Goal: Task Accomplishment & Management: Manage account settings

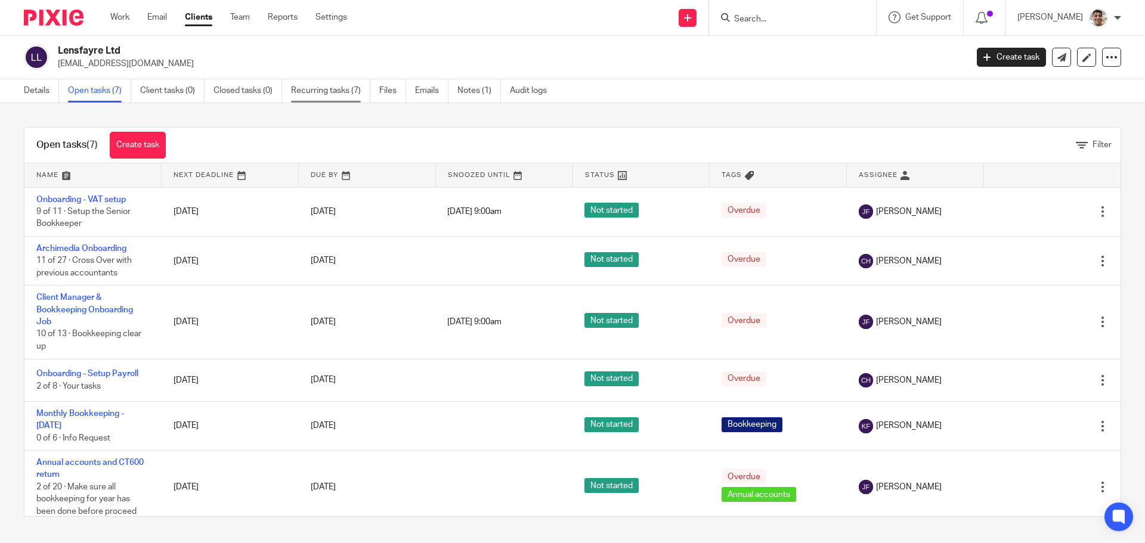
click at [330, 95] on link "Recurring tasks (7)" at bounding box center [330, 90] width 79 height 23
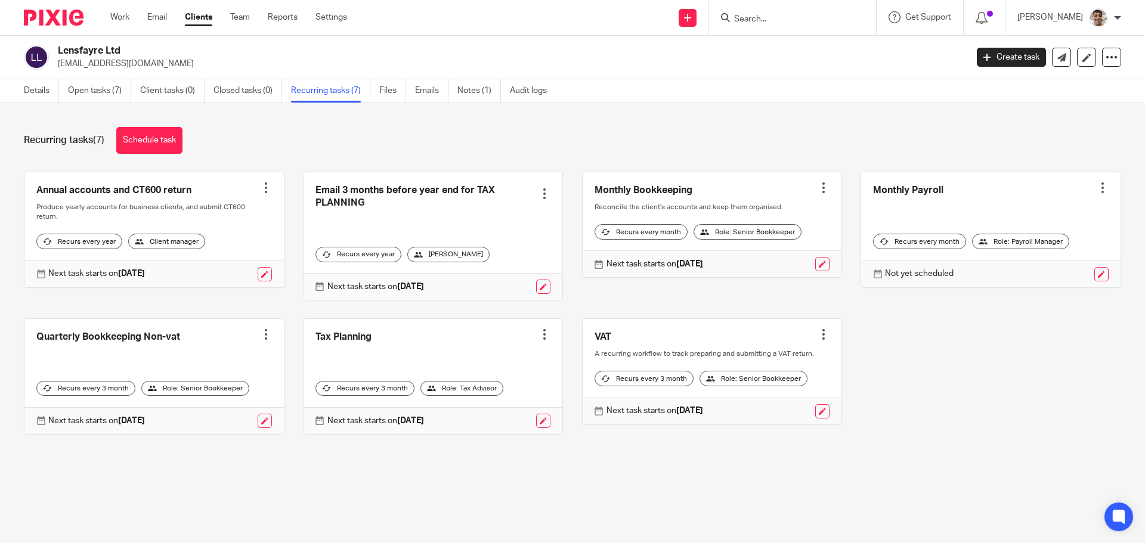
click at [1097, 185] on div at bounding box center [1103, 188] width 12 height 12
click at [1026, 262] on span "Cancel schedule" at bounding box center [1041, 263] width 63 height 8
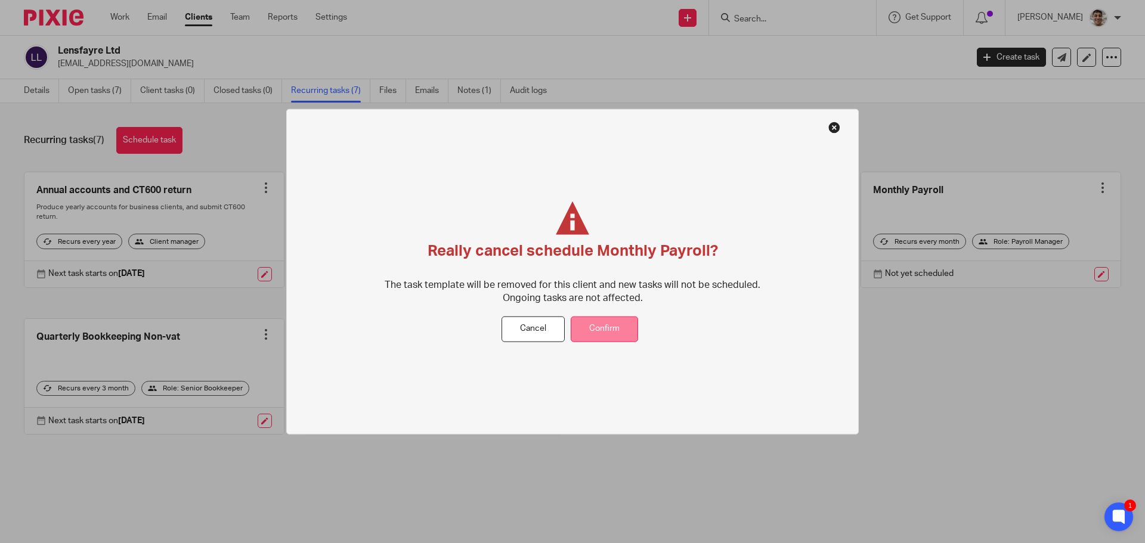
click at [598, 330] on button "Confirm" at bounding box center [604, 330] width 67 height 26
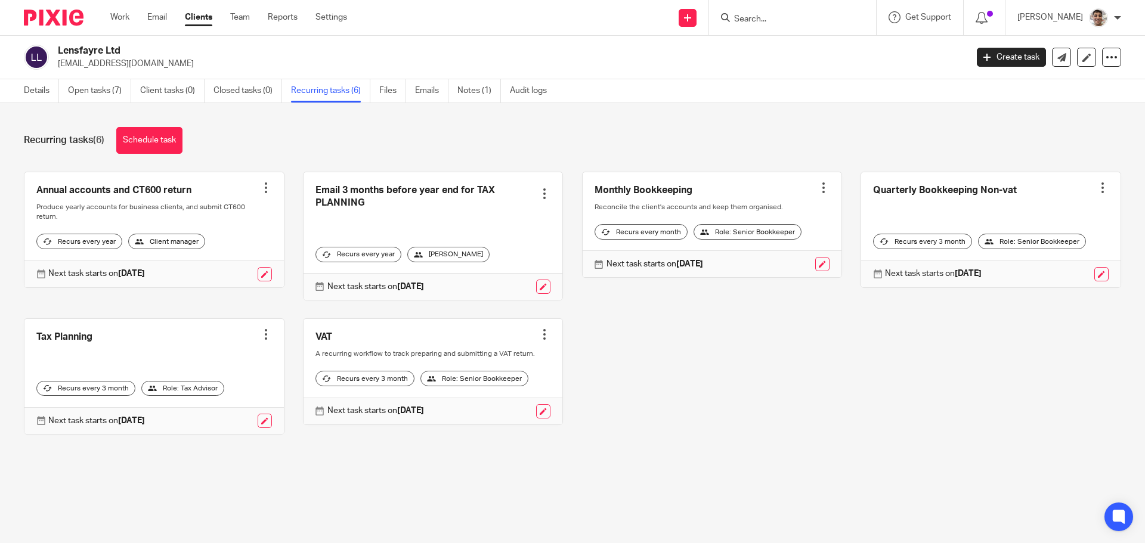
click at [100, 92] on link "Open tasks (7)" at bounding box center [99, 90] width 63 height 23
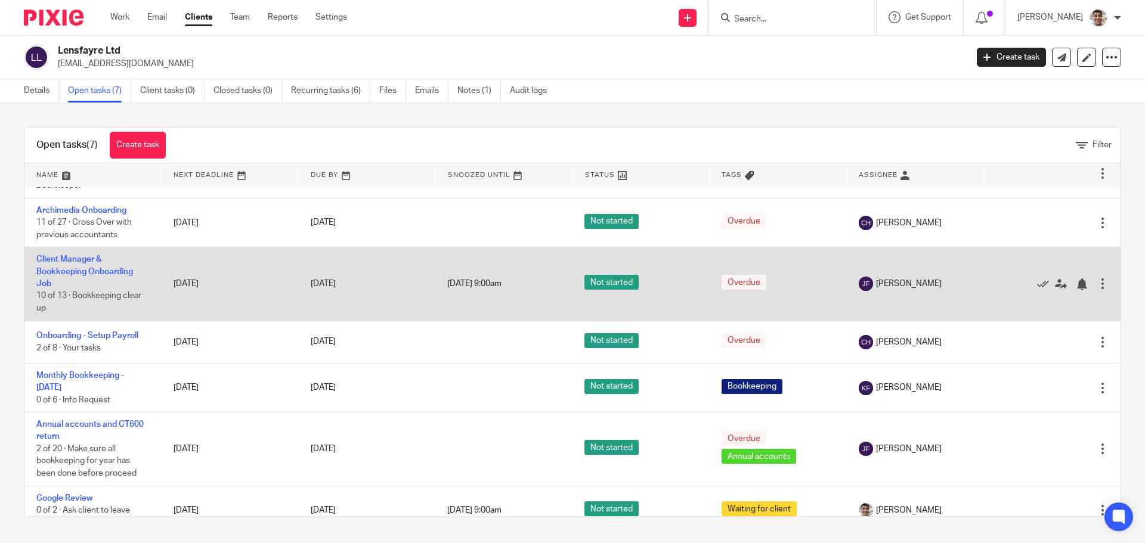
scroll to position [57, 0]
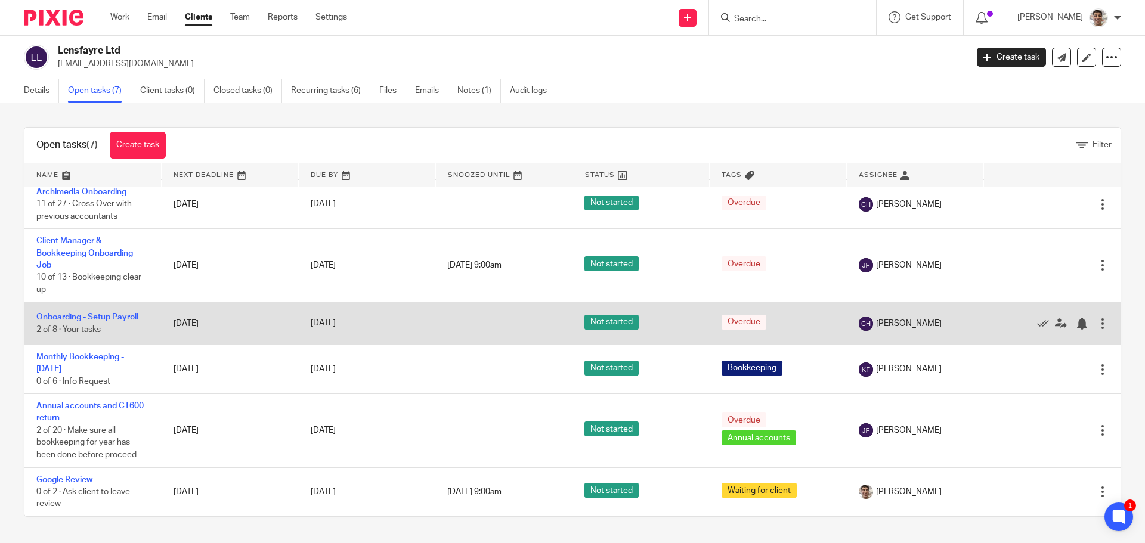
click at [1097, 326] on div at bounding box center [1103, 324] width 12 height 12
click at [105, 318] on link "Onboarding - Setup Payroll" at bounding box center [87, 317] width 102 height 8
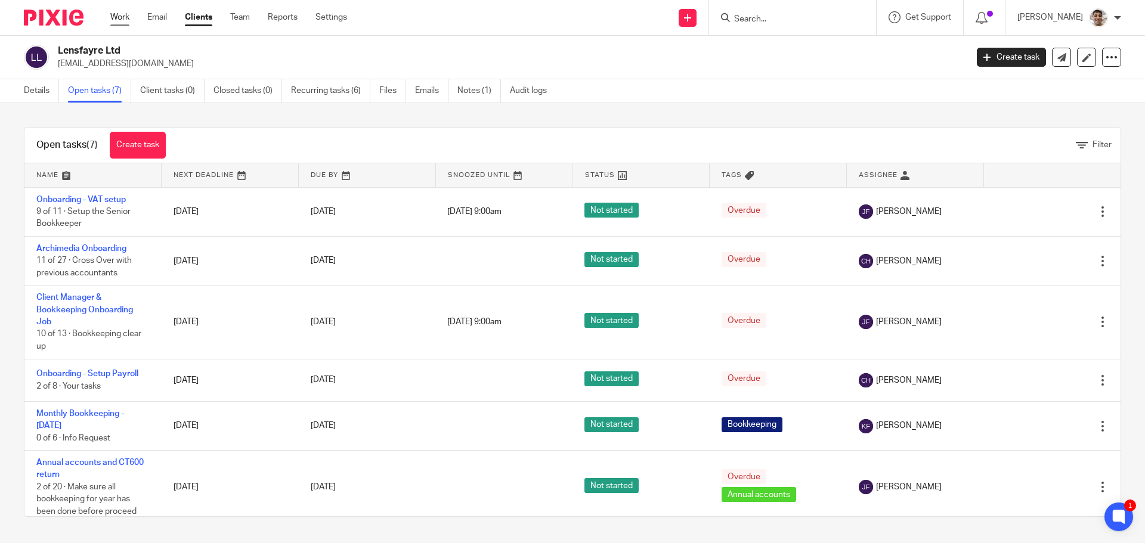
click at [119, 13] on link "Work" at bounding box center [119, 17] width 19 height 12
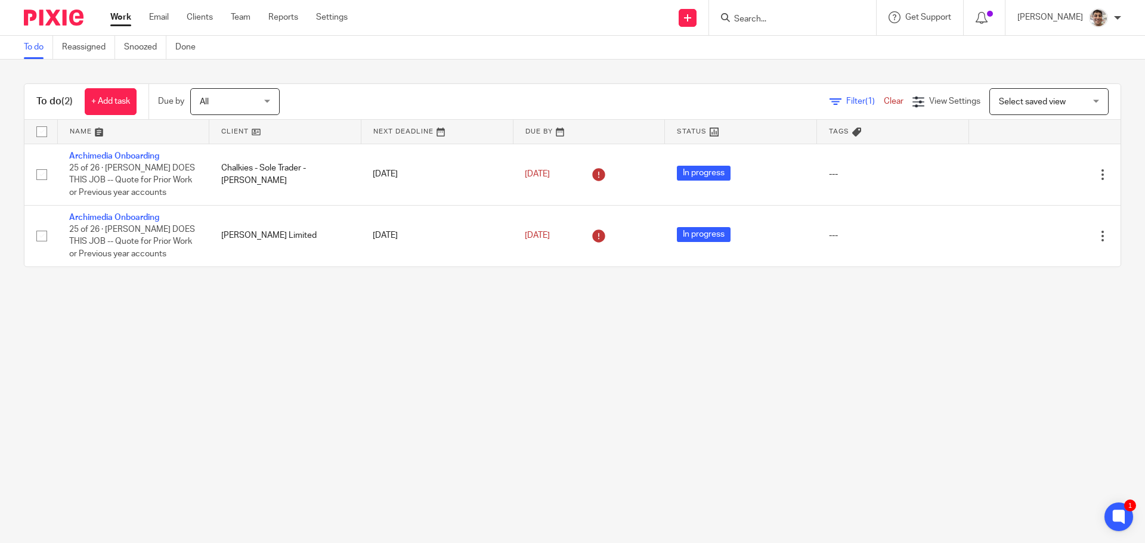
drag, startPoint x: 341, startPoint y: 336, endPoint x: 411, endPoint y: 370, distance: 78.4
click at [341, 336] on main "To do Reassigned Snoozed Done To do (2) + Add task Due by All All Today Tomorro…" at bounding box center [572, 271] width 1145 height 543
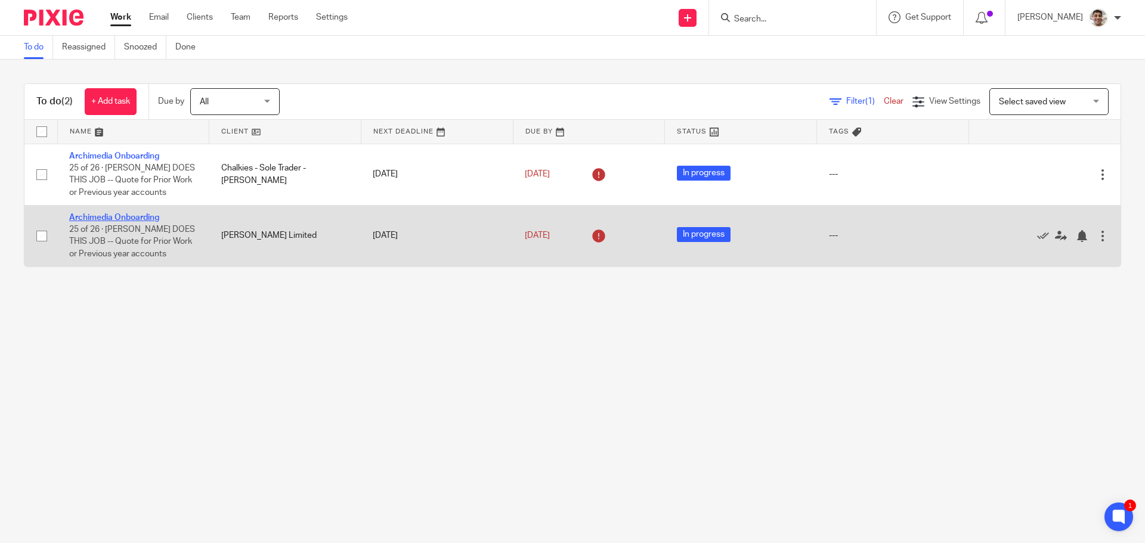
click at [154, 215] on link "Archimedia Onboarding" at bounding box center [114, 218] width 90 height 8
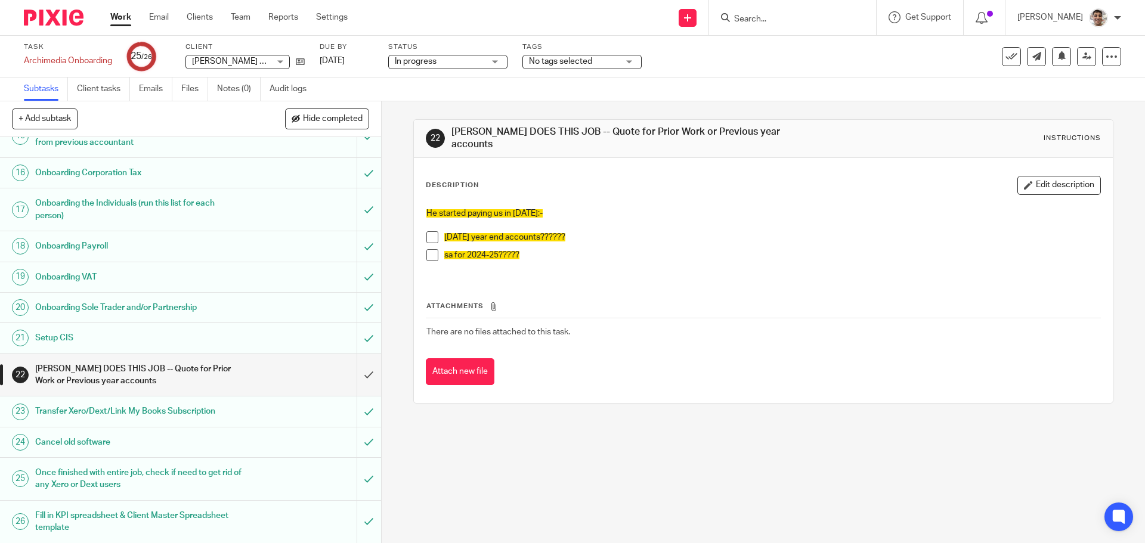
scroll to position [463, 0]
drag, startPoint x: 529, startPoint y: 444, endPoint x: 546, endPoint y: 454, distance: 19.5
click at [529, 444] on div "22 CHRIS DOES THIS JOB -- Quote for Prior Work or Previous year accounts Instru…" at bounding box center [763, 322] width 763 height 442
click at [602, 470] on div "22 CHRIS DOES THIS JOB -- Quote for Prior Work or Previous year accounts Instru…" at bounding box center [763, 322] width 763 height 442
click at [664, 462] on div "22 CHRIS DOES THIS JOB -- Quote for Prior Work or Previous year accounts Instru…" at bounding box center [763, 322] width 763 height 442
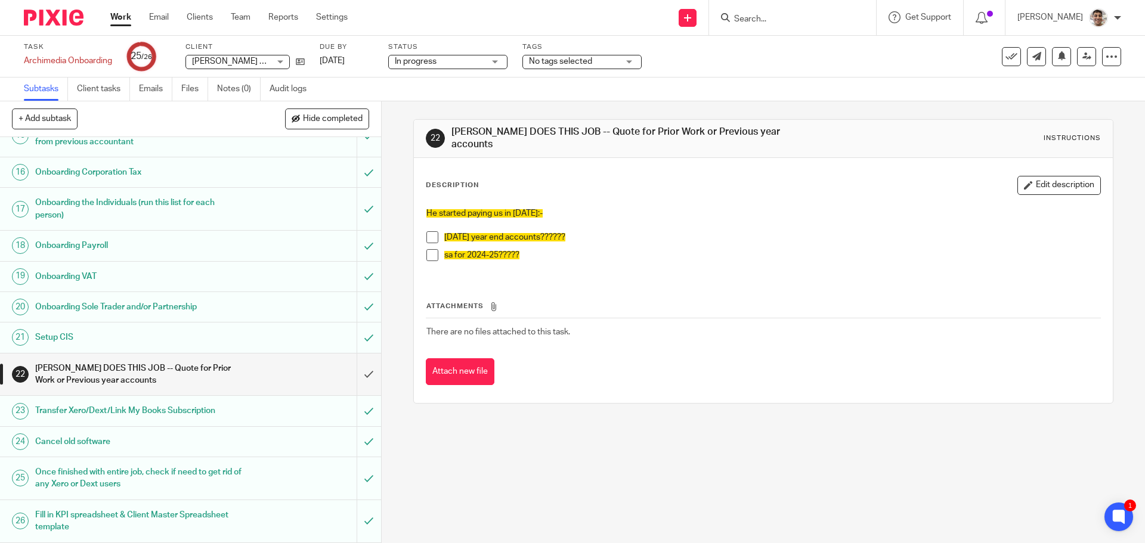
click at [734, 454] on div "22 CHRIS DOES THIS JOB -- Quote for Prior Work or Previous year accounts Instru…" at bounding box center [763, 322] width 763 height 442
click at [660, 454] on div "22 CHRIS DOES THIS JOB -- Quote for Prior Work or Previous year accounts Instru…" at bounding box center [763, 322] width 763 height 442
click at [709, 442] on div "22 CHRIS DOES THIS JOB -- Quote for Prior Work or Previous year accounts Instru…" at bounding box center [763, 322] width 763 height 442
click at [1064, 182] on button "Edit description" at bounding box center [1058, 185] width 83 height 19
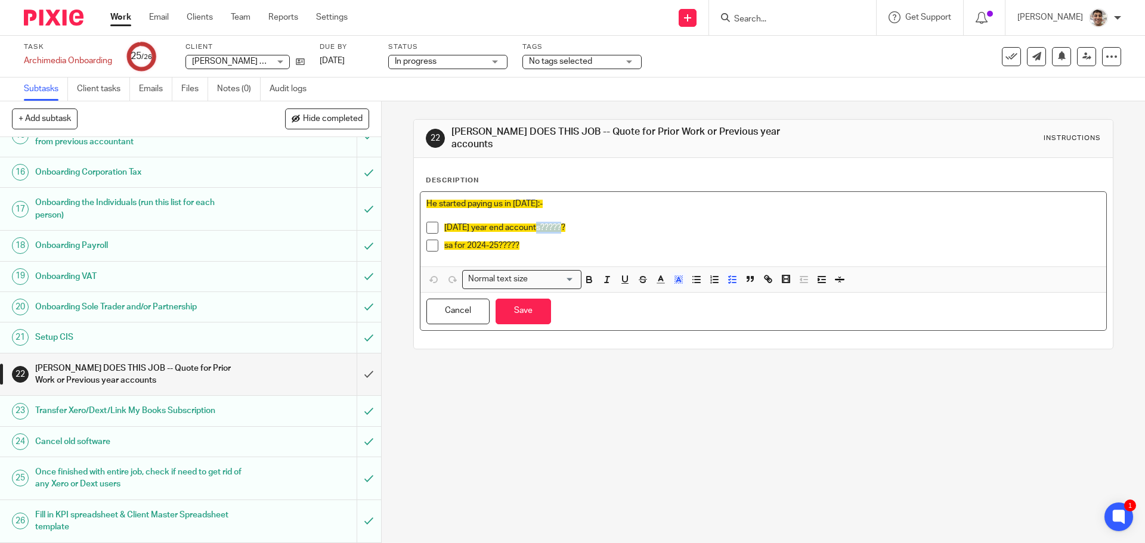
drag, startPoint x: 565, startPoint y: 221, endPoint x: 538, endPoint y: 222, distance: 27.5
click at [538, 222] on p "dec24 year end accounts??????" at bounding box center [771, 228] width 655 height 12
click at [444, 224] on span "dec24 year end accounts" at bounding box center [492, 228] width 96 height 8
click at [540, 240] on p "sa for 2024-25?????" at bounding box center [771, 246] width 655 height 12
click at [519, 307] on button "Save" at bounding box center [523, 312] width 55 height 26
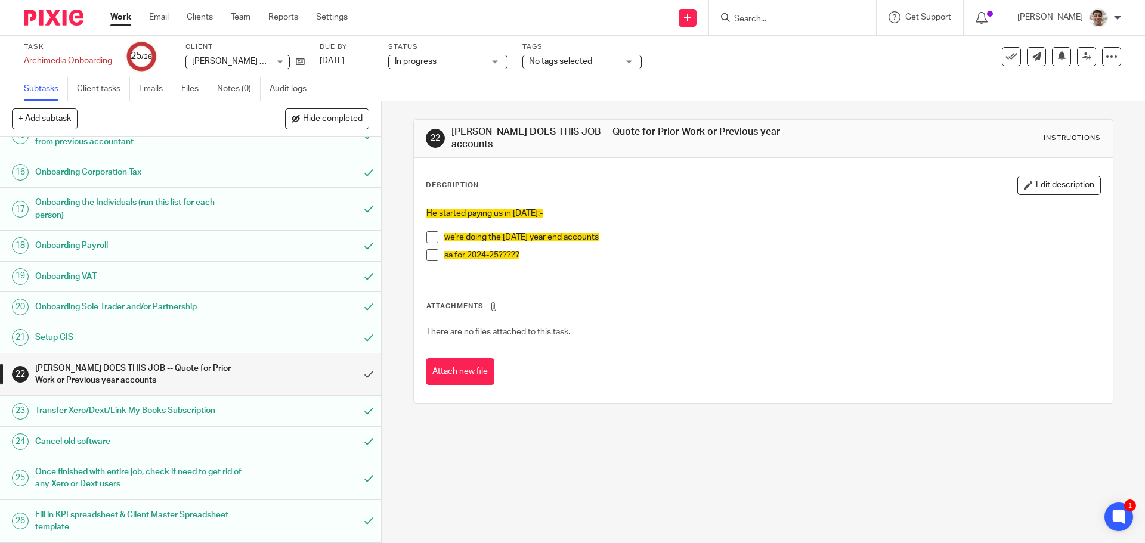
click at [797, 20] on input "Search" at bounding box center [786, 19] width 107 height 11
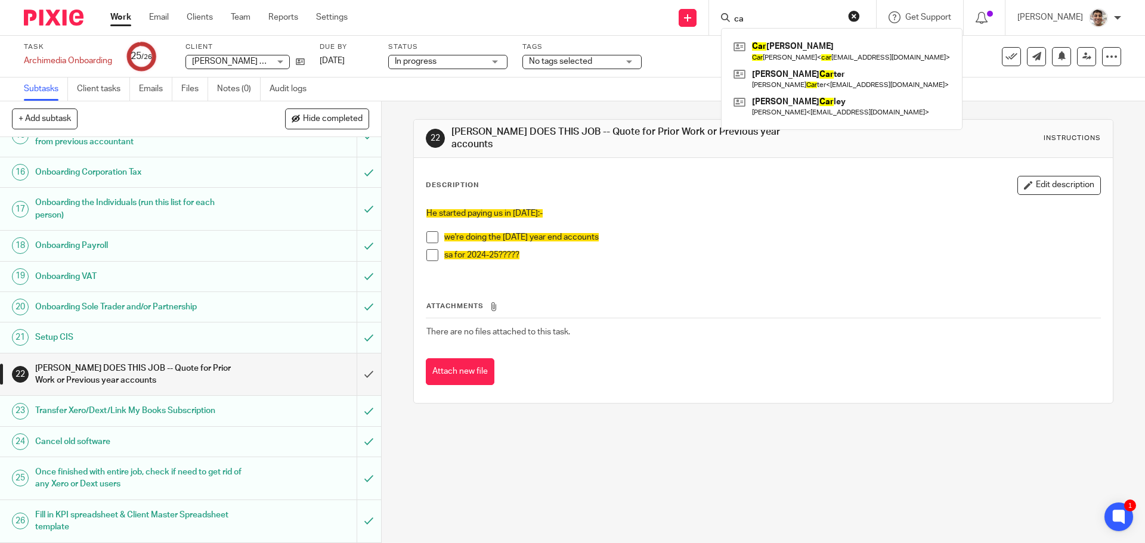
type input "c"
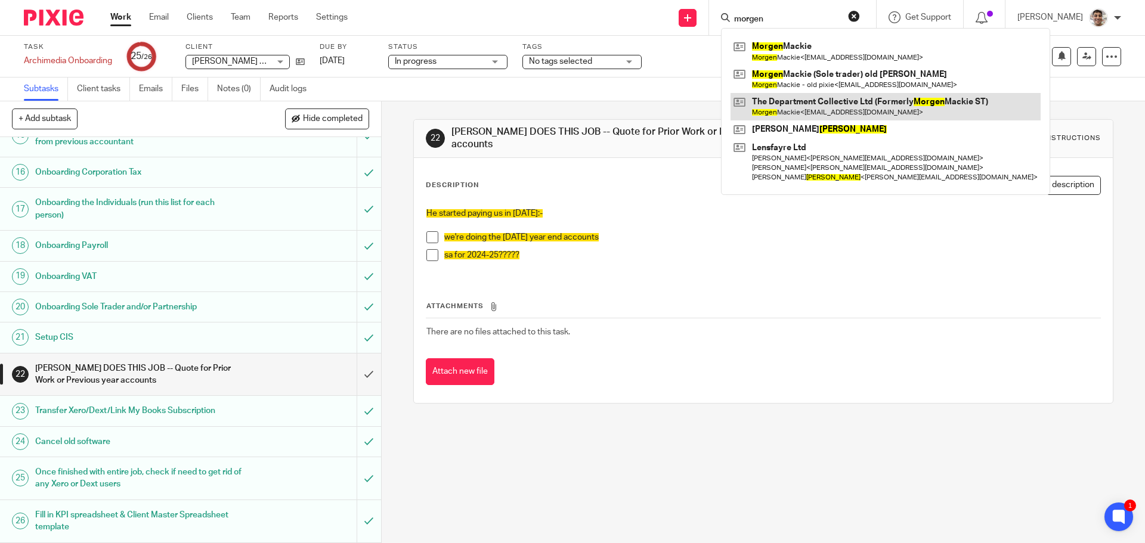
type input "morgen"
click at [813, 103] on link at bounding box center [886, 106] width 310 height 27
click at [633, 104] on div "22 CHRIS DOES THIS JOB -- Quote for Prior Work or Previous year accounts Instru…" at bounding box center [763, 261] width 700 height 320
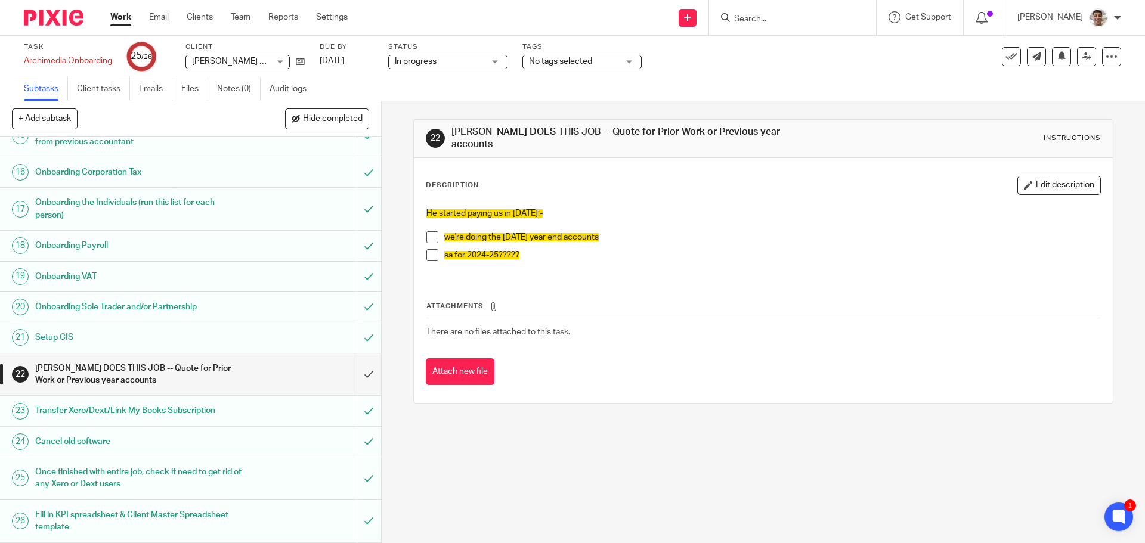
click at [610, 231] on p "we're doing the dec24 year end accounts" at bounding box center [771, 237] width 655 height 12
click at [634, 231] on p "we're doing the dec24 year end accounts" at bounding box center [771, 237] width 655 height 12
click at [1063, 184] on button "Edit description" at bounding box center [1058, 185] width 83 height 19
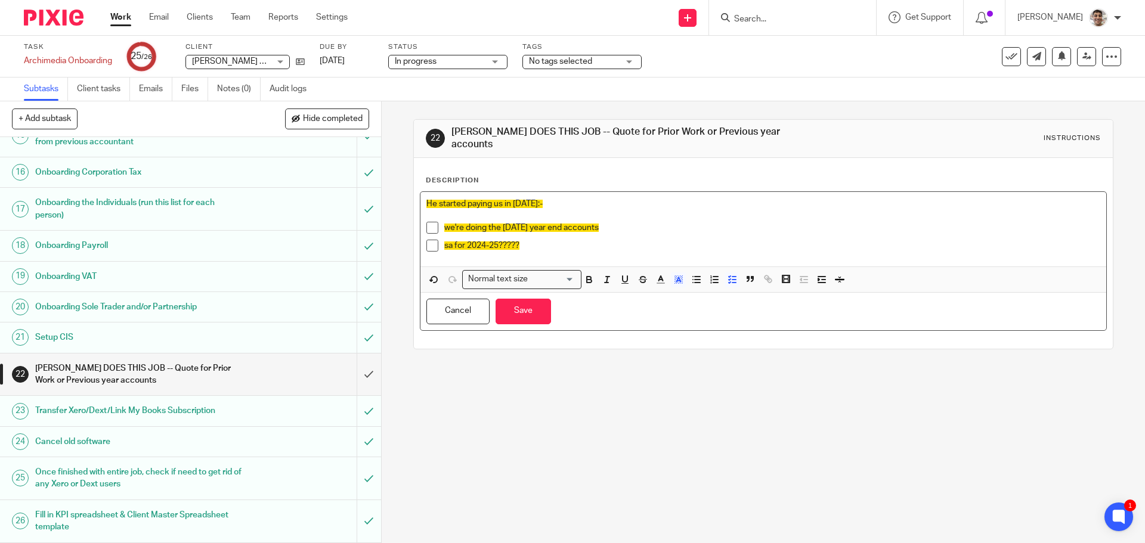
click at [555, 240] on p "sa for 2024-25?????" at bounding box center [771, 246] width 655 height 12
click at [444, 242] on span "sa for 2024-25" at bounding box center [471, 246] width 54 height 8
click at [521, 304] on button "Save" at bounding box center [523, 312] width 55 height 26
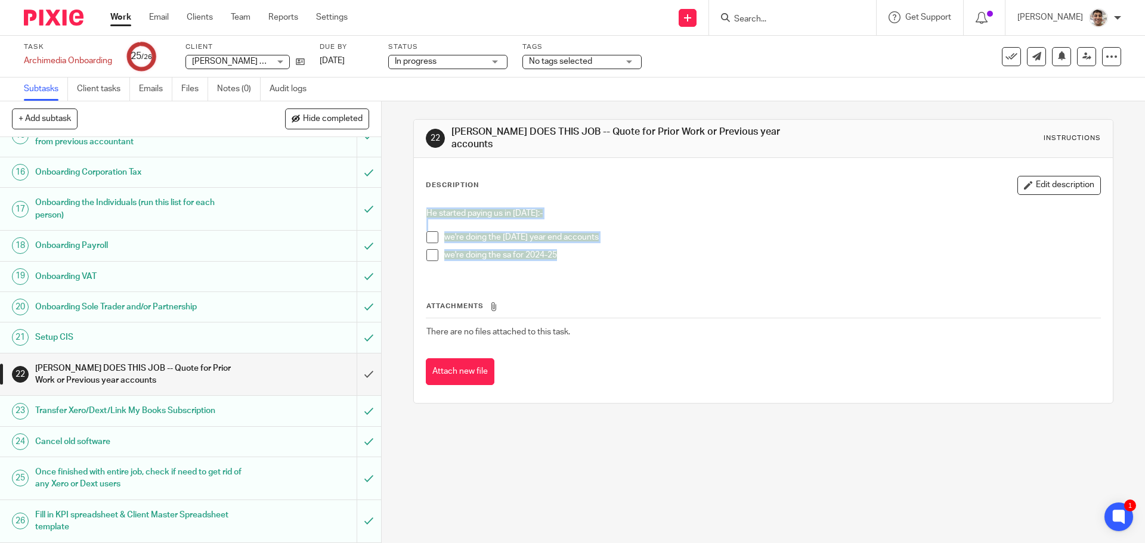
drag, startPoint x: 563, startPoint y: 253, endPoint x: 423, endPoint y: 200, distance: 149.7
click at [423, 202] on div "He started paying us in May25:- we're doing the dec24 year end accounts we're d…" at bounding box center [762, 239] width 685 height 75
copy div "He started paying us in May25:- we're doing the dec24 year end accounts we're d…"
click at [302, 60] on icon at bounding box center [300, 61] width 9 height 9
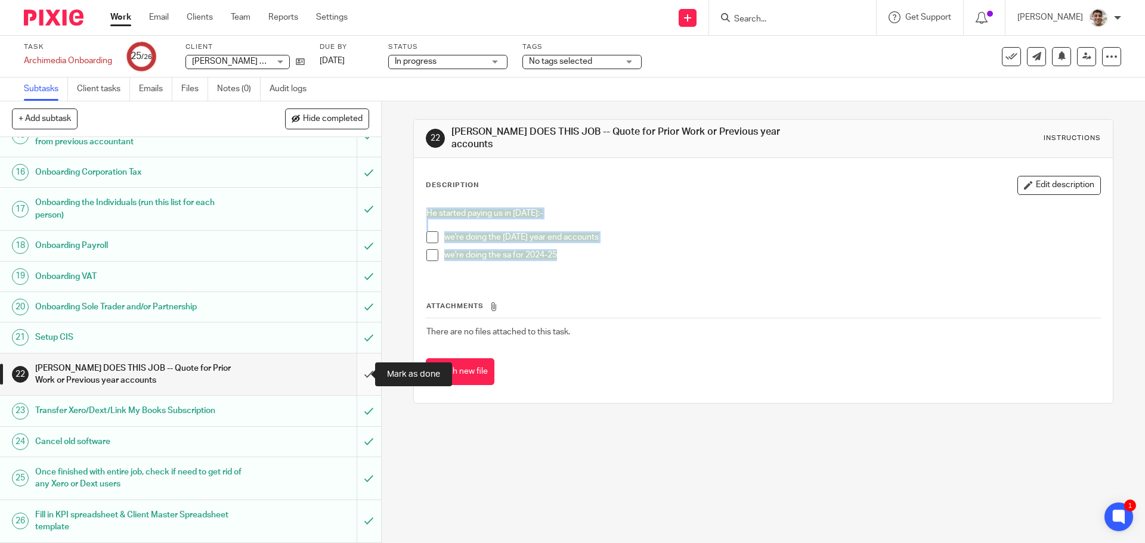
click at [348, 372] on input "submit" at bounding box center [190, 375] width 381 height 42
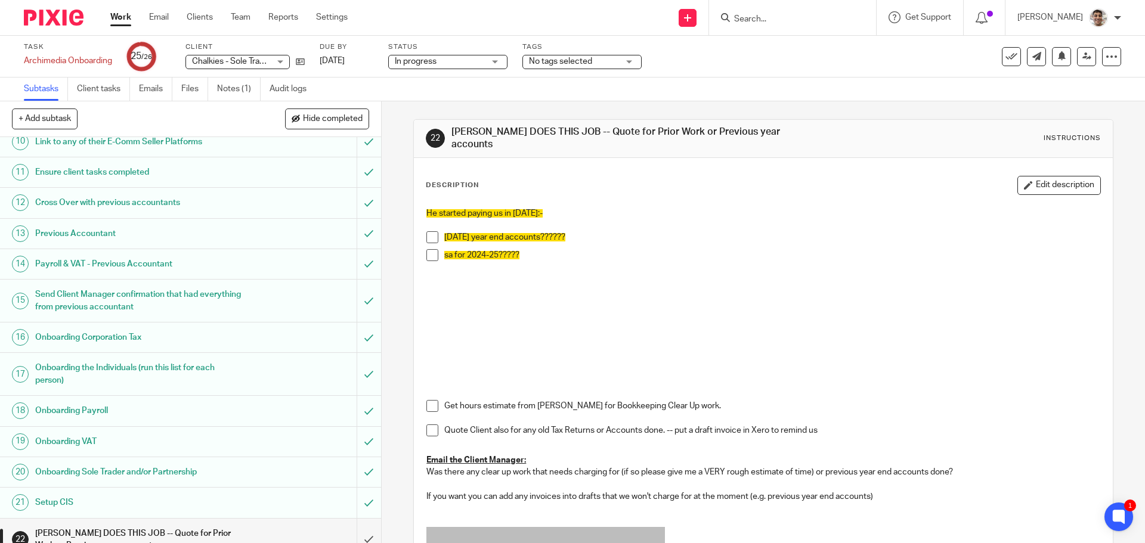
scroll to position [463, 0]
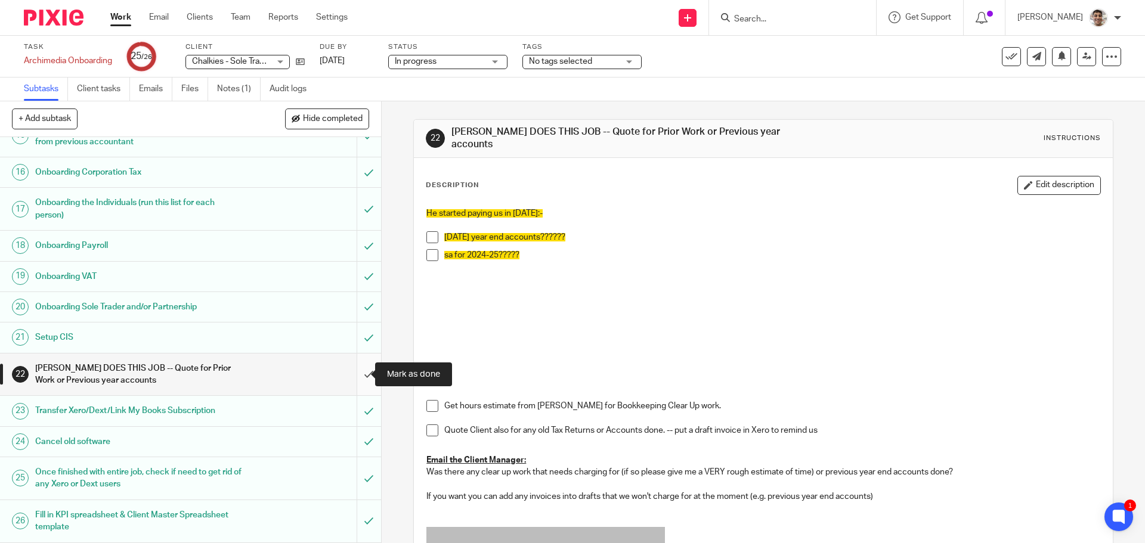
click at [351, 366] on input "submit" at bounding box center [190, 375] width 381 height 42
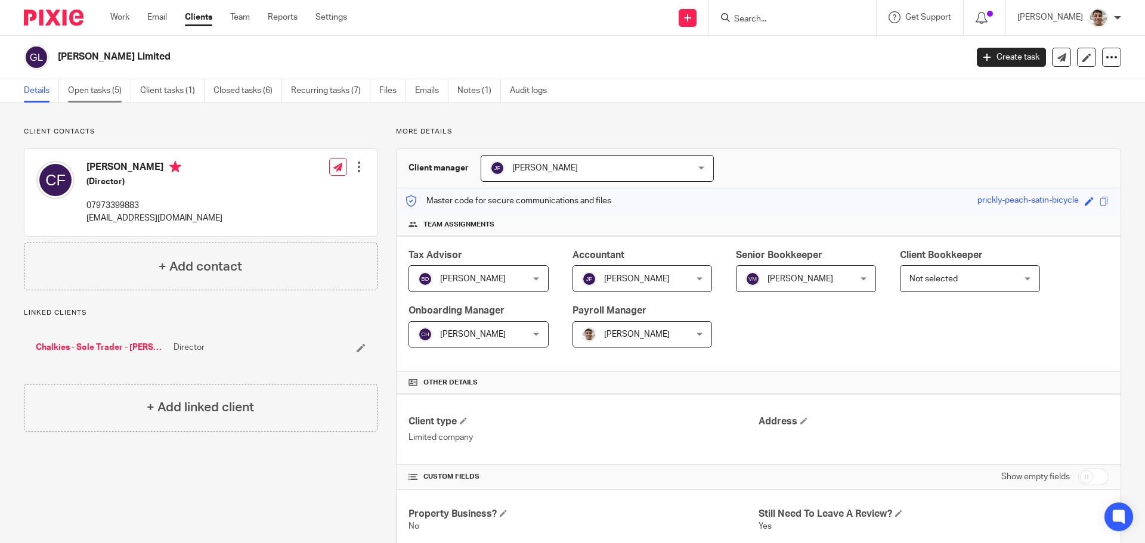
click at [104, 94] on link "Open tasks (5)" at bounding box center [99, 90] width 63 height 23
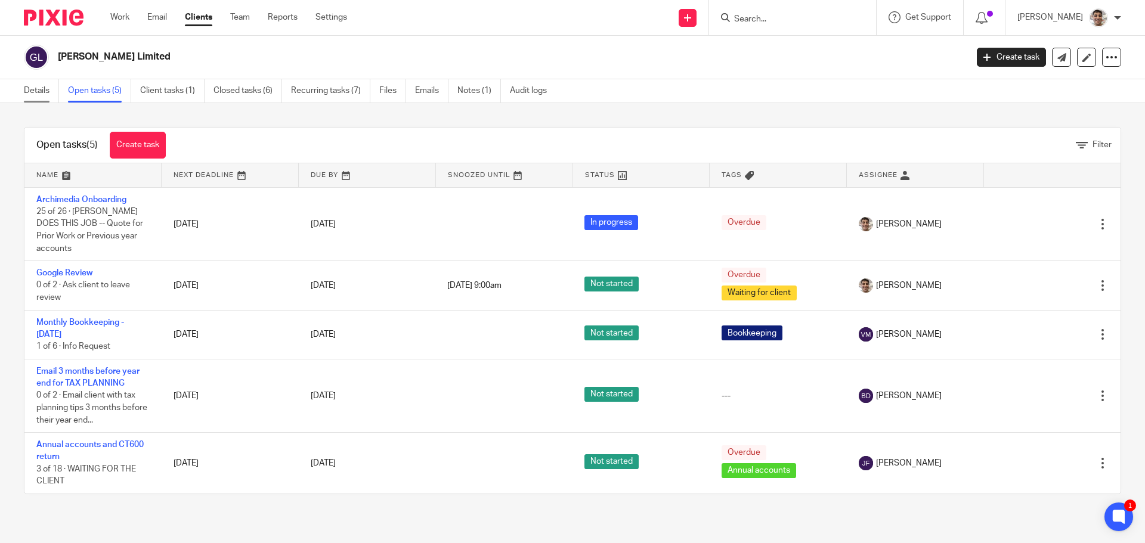
click at [45, 97] on link "Details" at bounding box center [41, 90] width 35 height 23
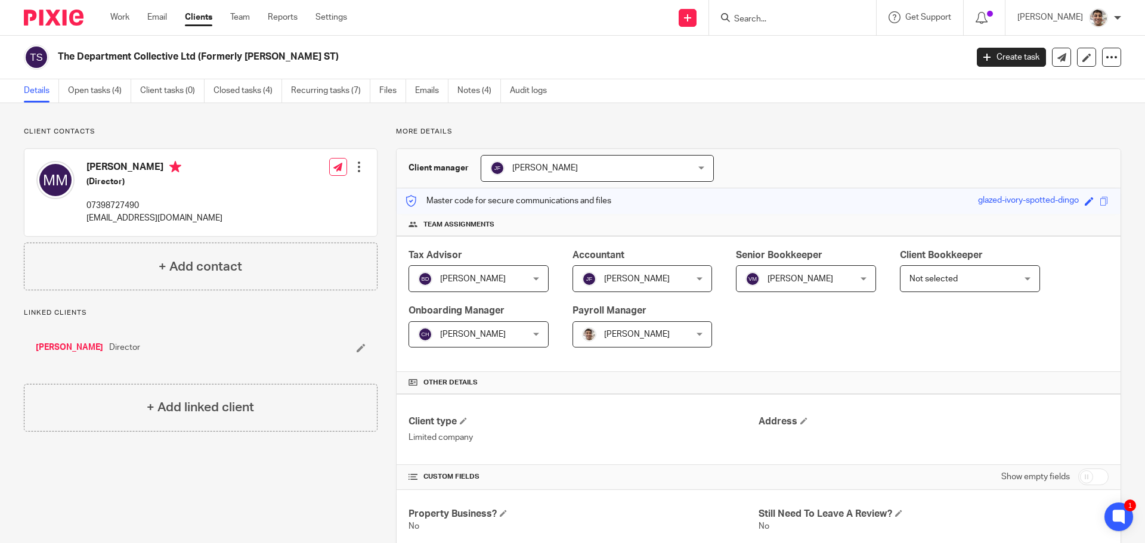
click at [150, 57] on h2 "The Department Collective Ltd (Formerly Morgen Mackie ST)" at bounding box center [418, 57] width 721 height 13
copy h2 "Collective"
click at [118, 351] on link "Chalkies - Sole Trader - [PERSON_NAME]" at bounding box center [102, 348] width 132 height 12
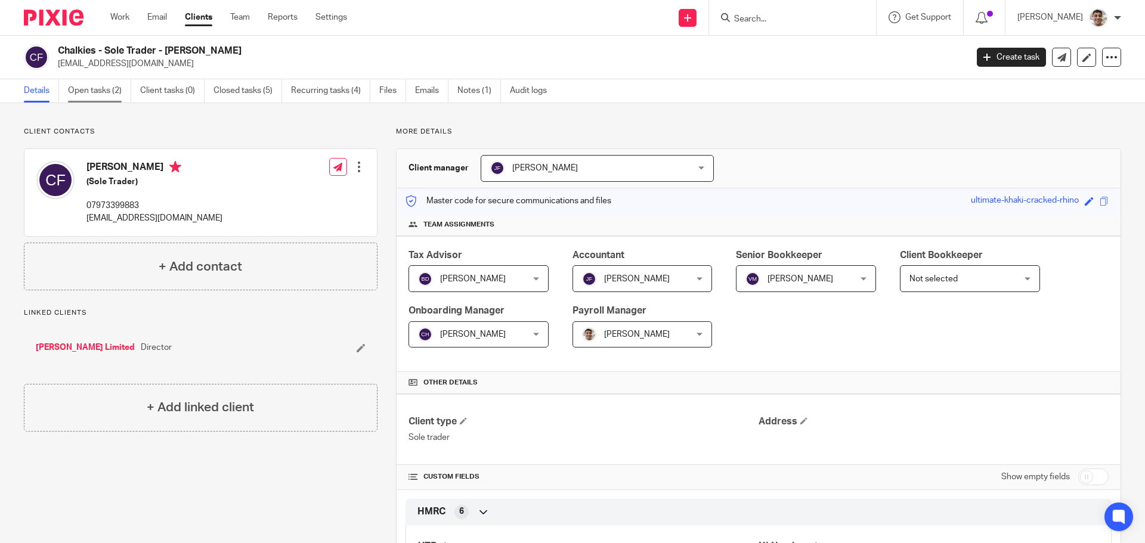
click at [81, 88] on link "Open tasks (2)" at bounding box center [99, 90] width 63 height 23
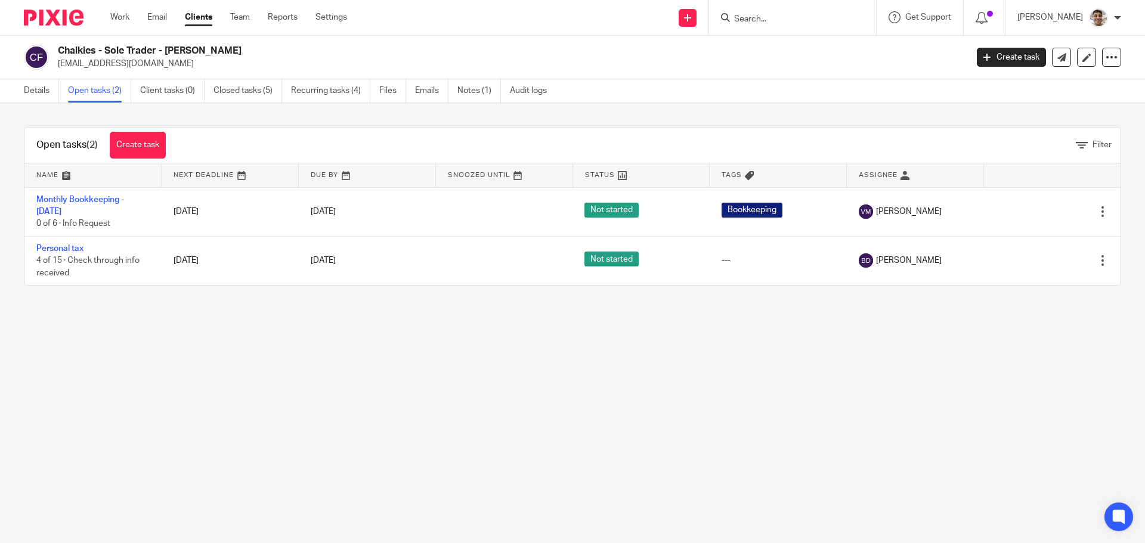
click at [159, 382] on main "Chalkies - Sole Trader - Chris Fisher gregwatsonltd@outlook.com Create task Upd…" at bounding box center [572, 271] width 1145 height 543
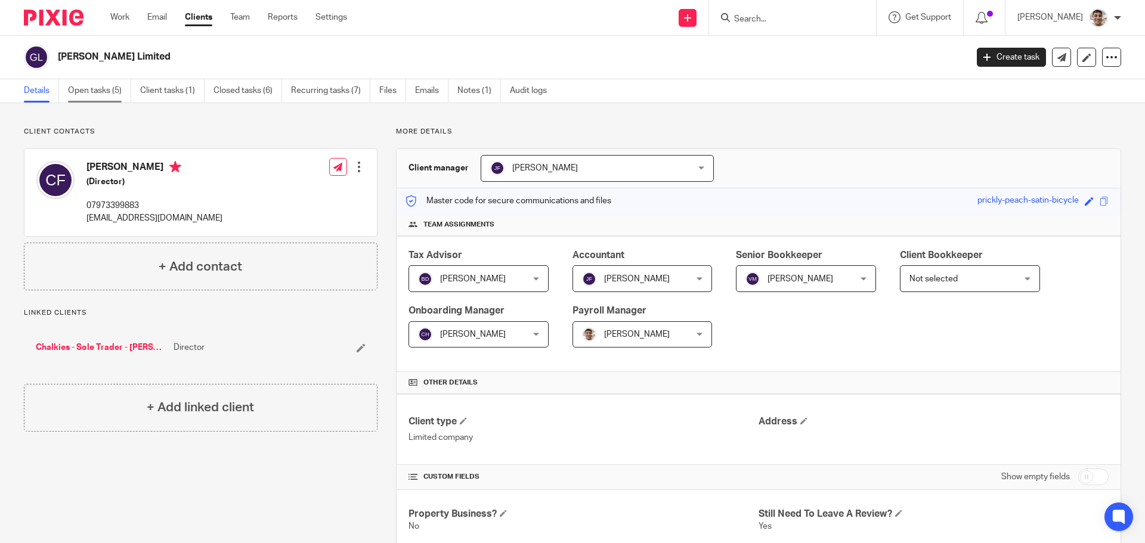
click at [100, 96] on link "Open tasks (5)" at bounding box center [99, 90] width 63 height 23
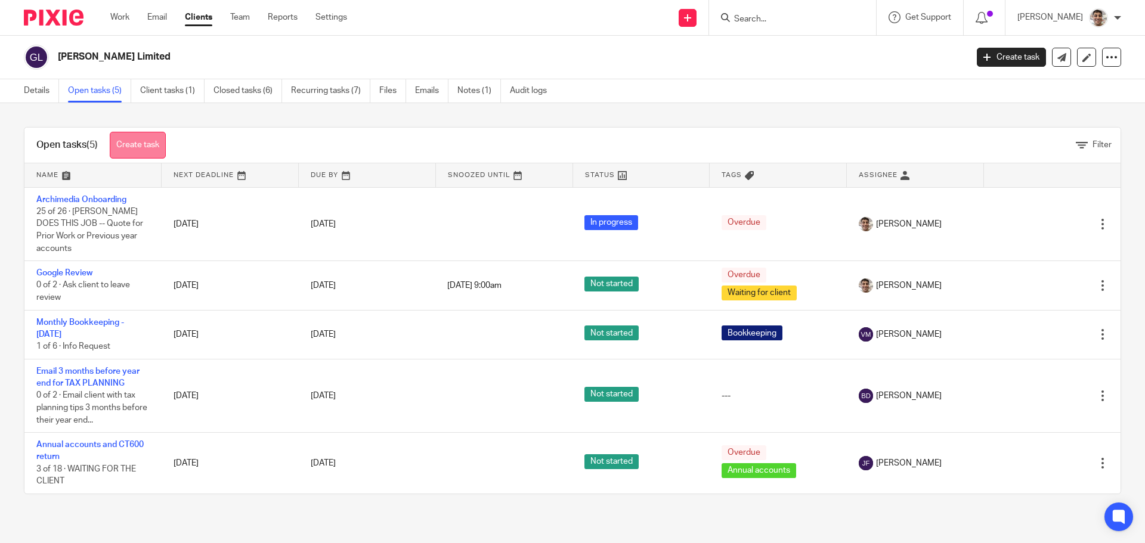
click at [153, 142] on link "Create task" at bounding box center [138, 145] width 56 height 27
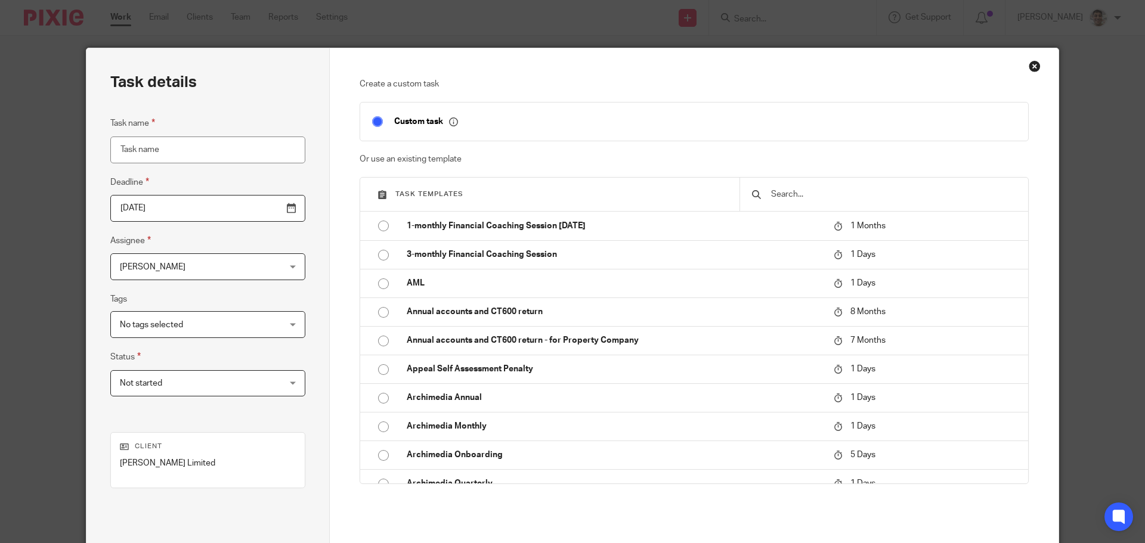
click at [161, 153] on input "Task name" at bounding box center [207, 150] width 195 height 27
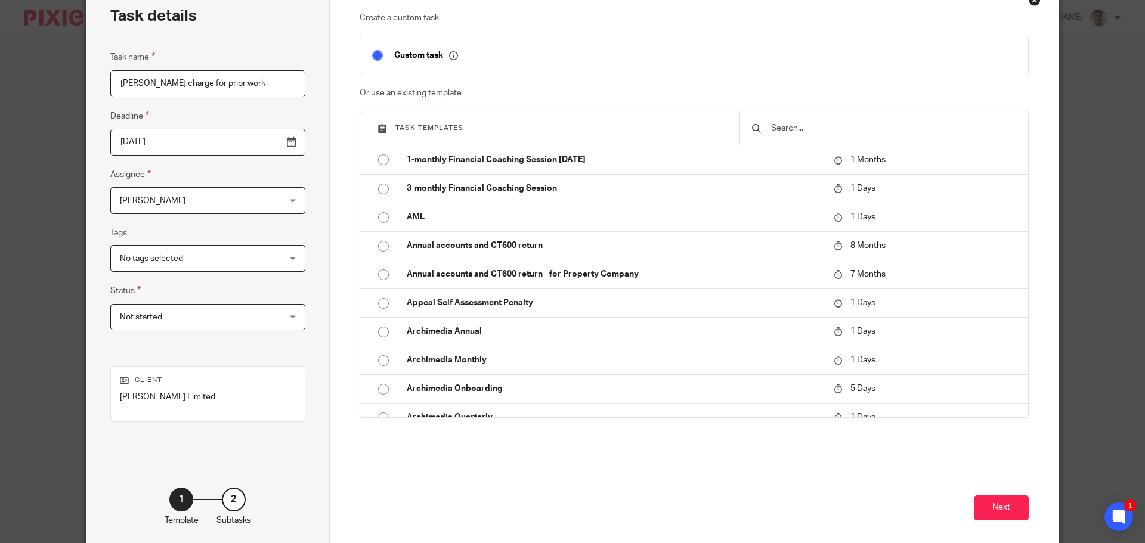
scroll to position [122, 0]
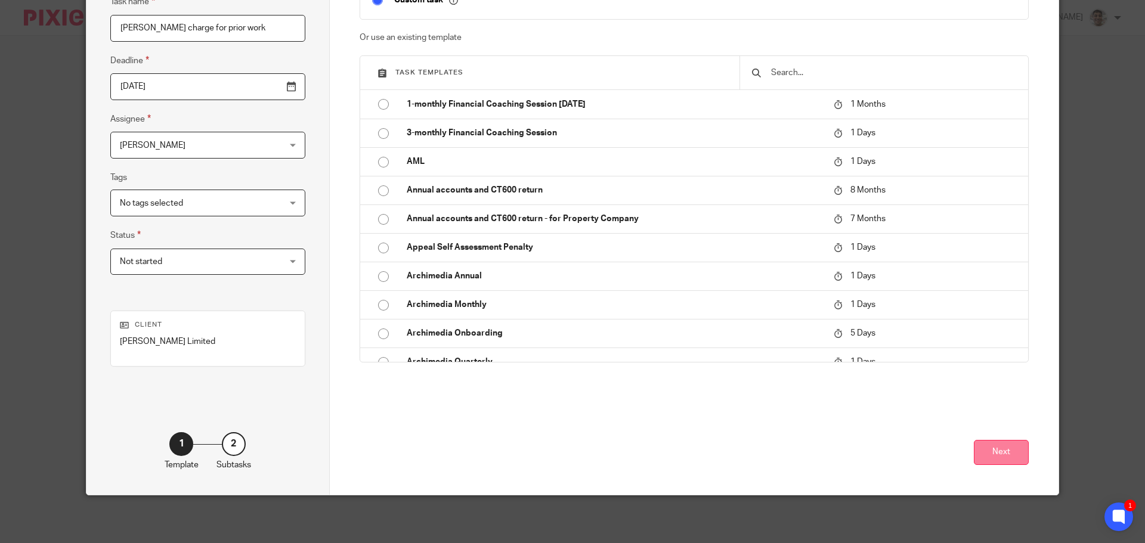
type input "[PERSON_NAME] charge for prior work"
click at [983, 454] on button "Next" at bounding box center [1001, 453] width 55 height 26
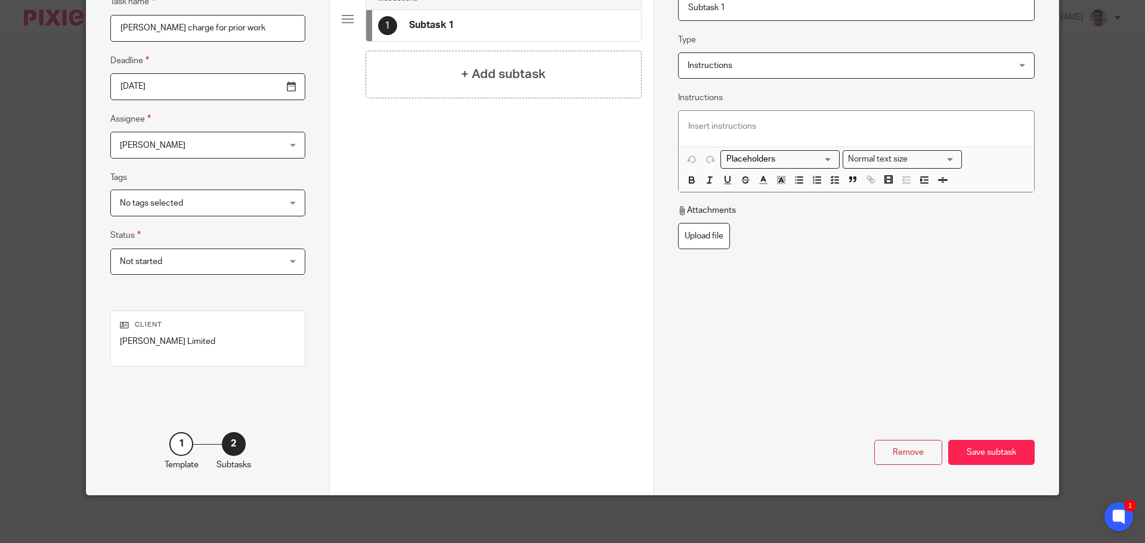
scroll to position [0, 0]
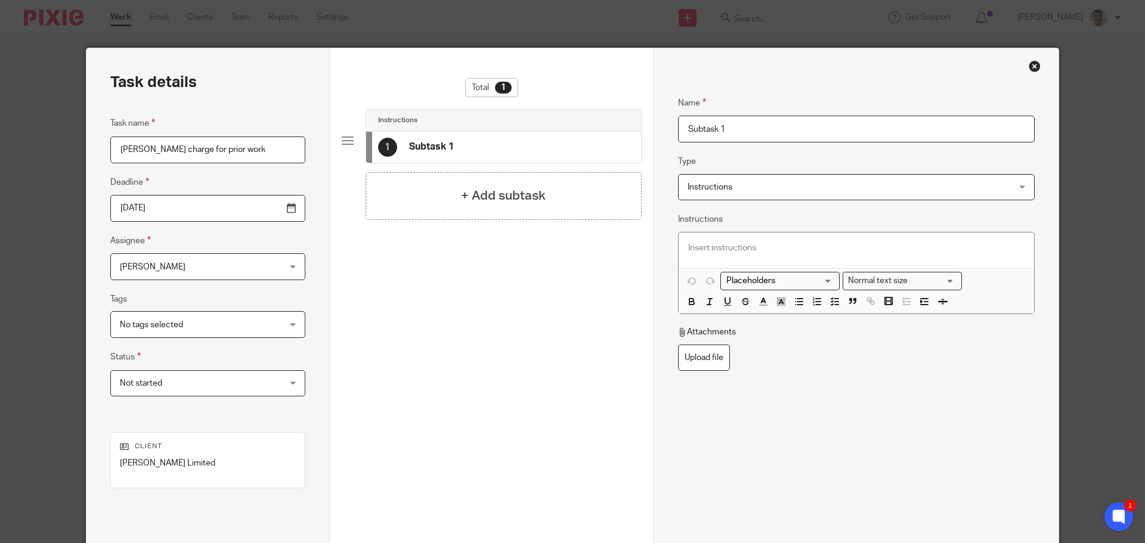
click at [773, 250] on p at bounding box center [856, 248] width 336 height 12
paste div
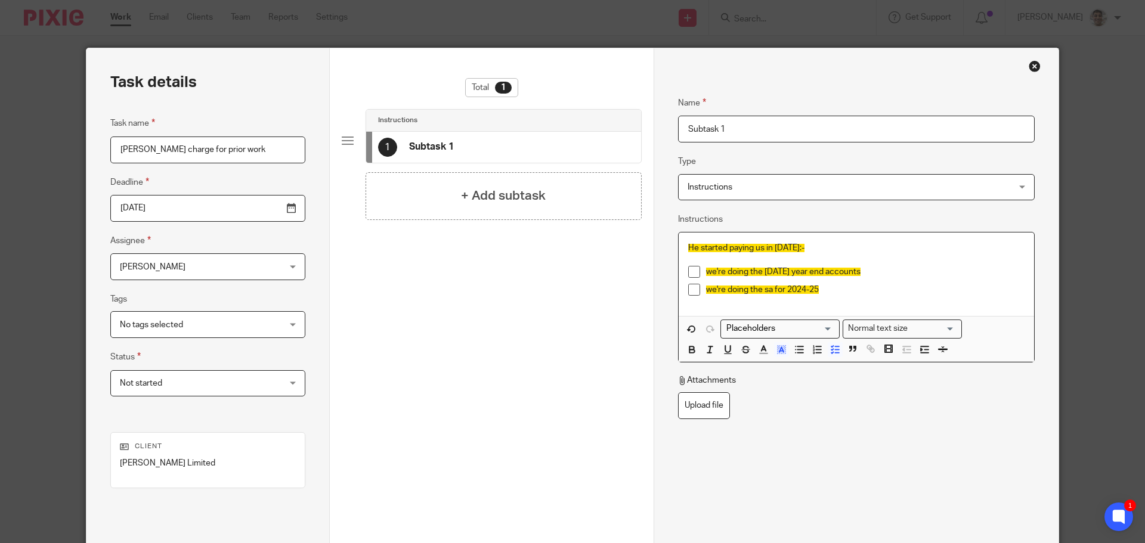
click at [875, 273] on p "we're doing the [DATE] year end accounts" at bounding box center [865, 272] width 318 height 12
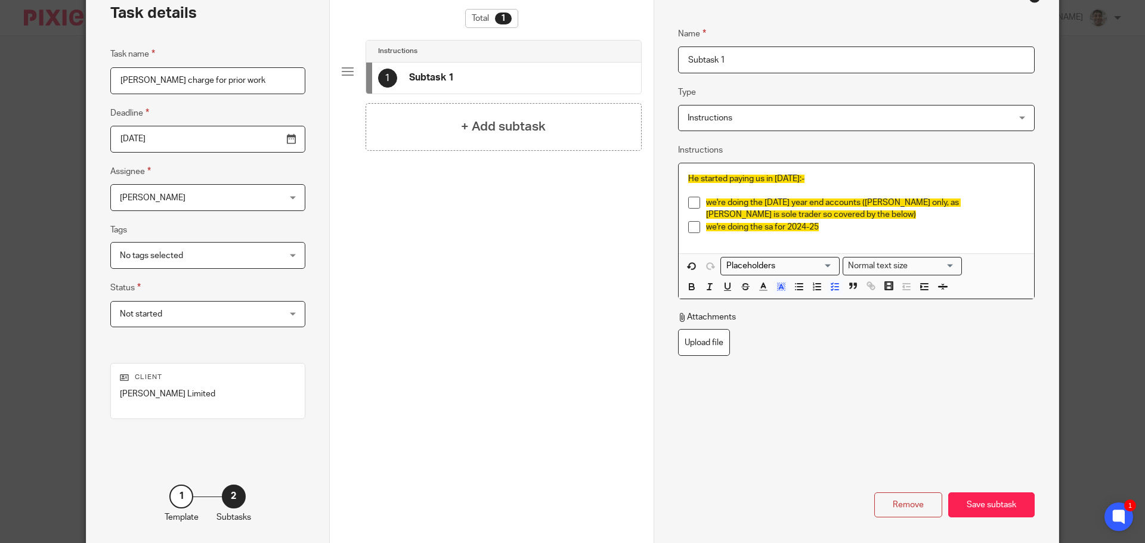
scroll to position [122, 0]
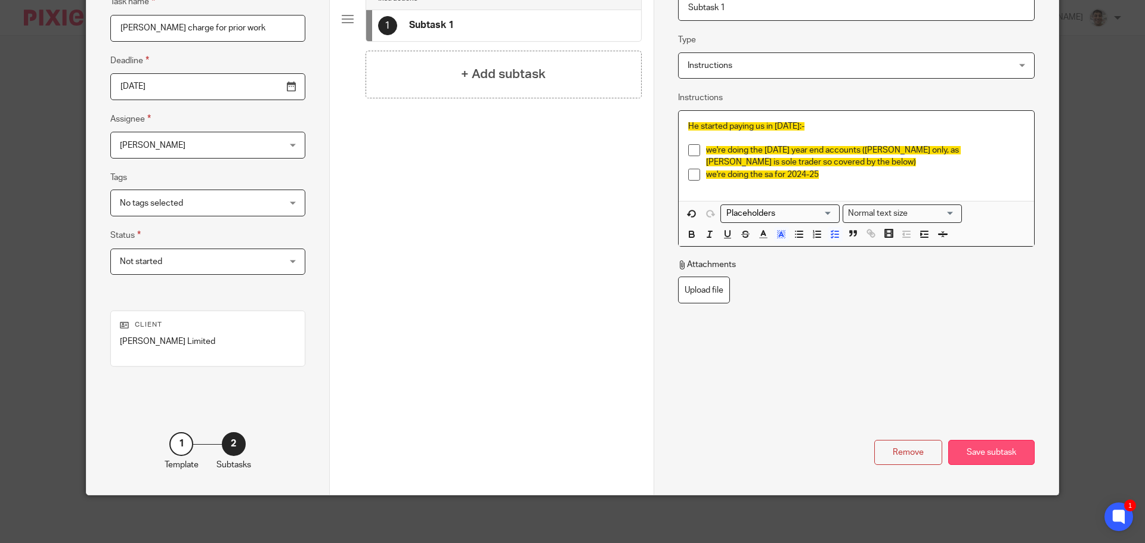
click at [1003, 458] on div "Save subtask" at bounding box center [991, 453] width 86 height 26
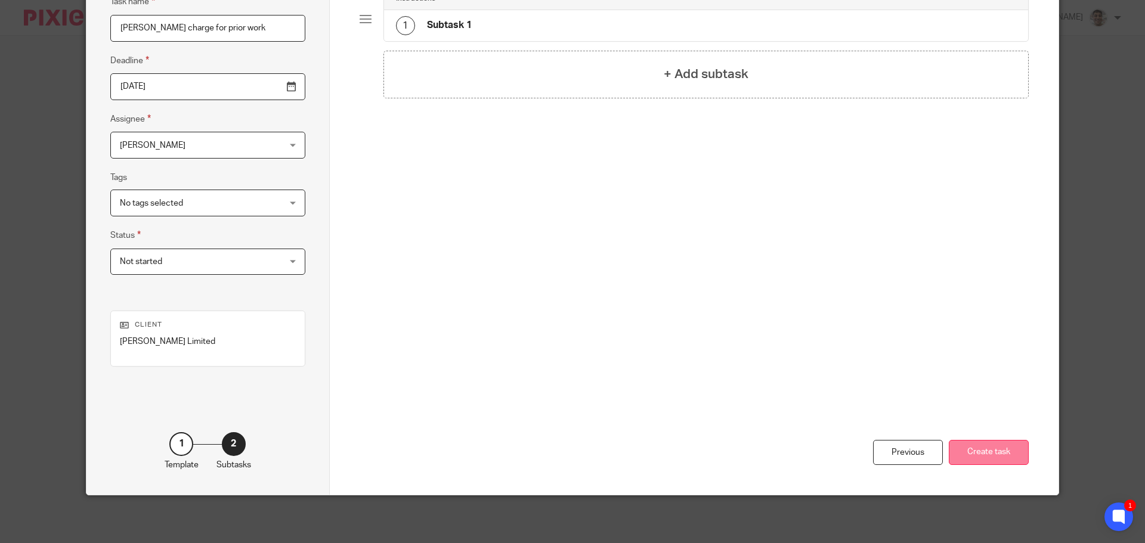
click at [970, 462] on button "Create task" at bounding box center [989, 453] width 80 height 26
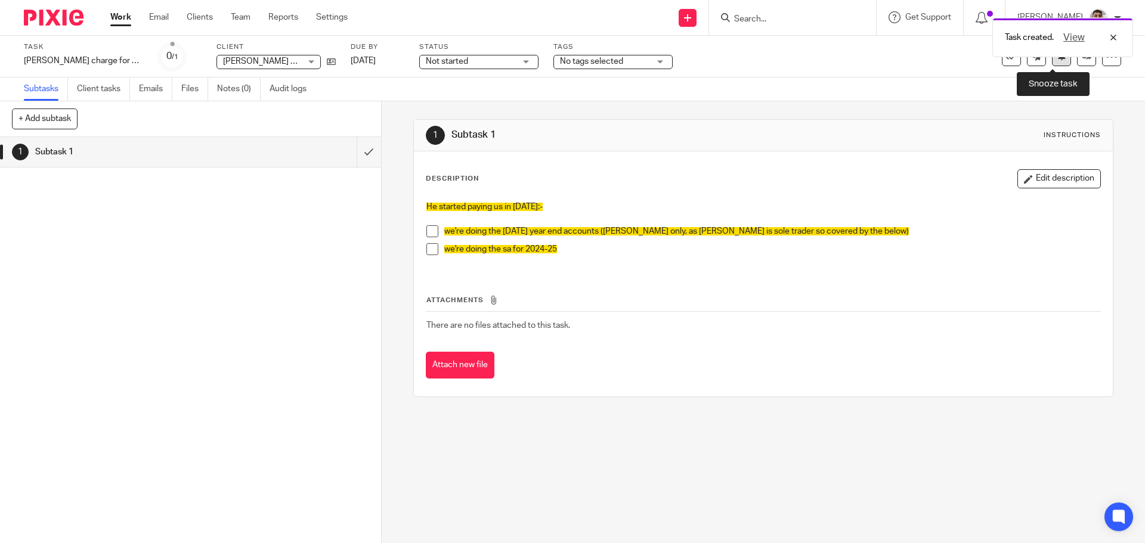
click at [1054, 64] on button at bounding box center [1061, 56] width 19 height 19
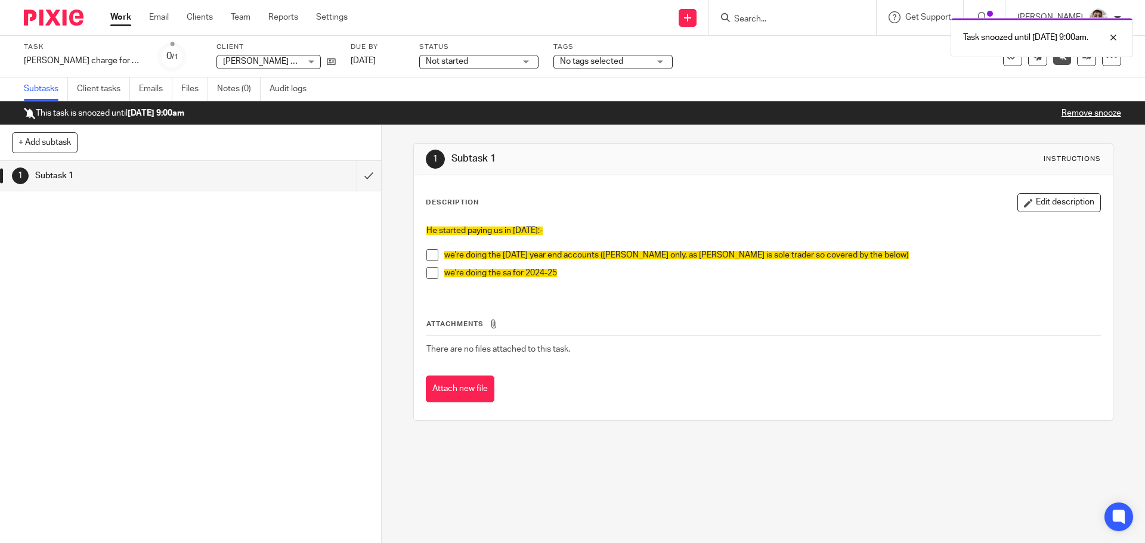
click at [252, 345] on div "1 Subtask 1" at bounding box center [190, 352] width 381 height 382
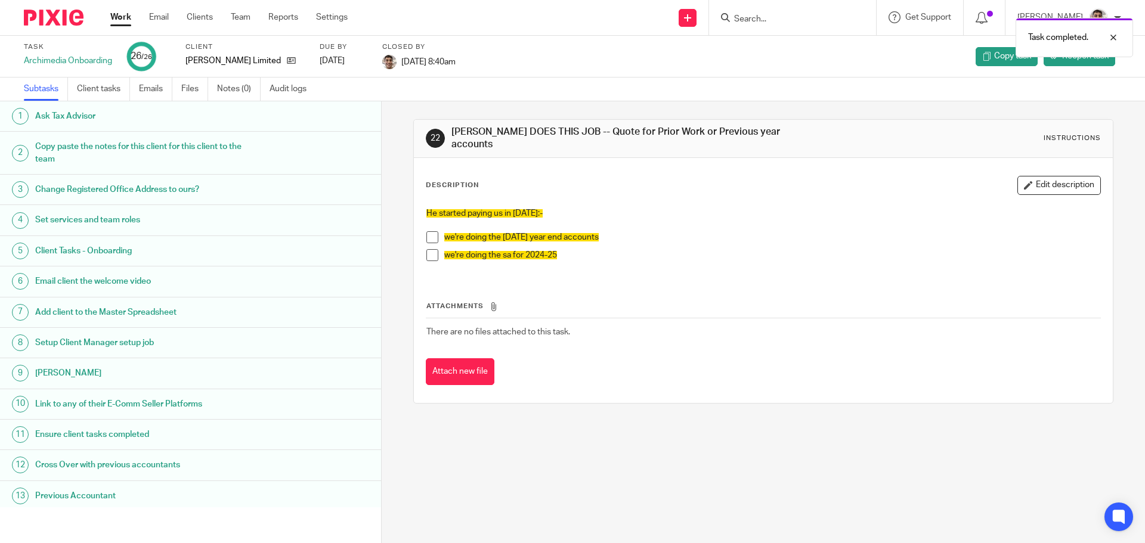
click at [115, 20] on link "Work" at bounding box center [120, 17] width 21 height 12
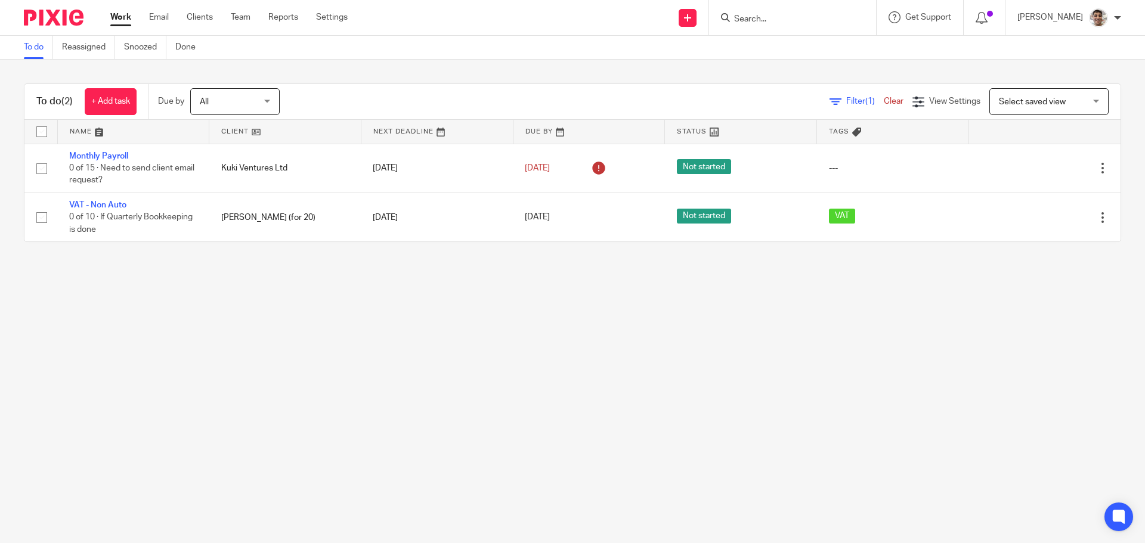
click at [275, 346] on main "To do Reassigned Snoozed Done To do (2) + Add task Due by All All Today Tomorro…" at bounding box center [572, 271] width 1145 height 543
click at [336, 329] on main "To do Reassigned Snoozed Done To do (2) + Add task Due by All All Today Tomorro…" at bounding box center [572, 271] width 1145 height 543
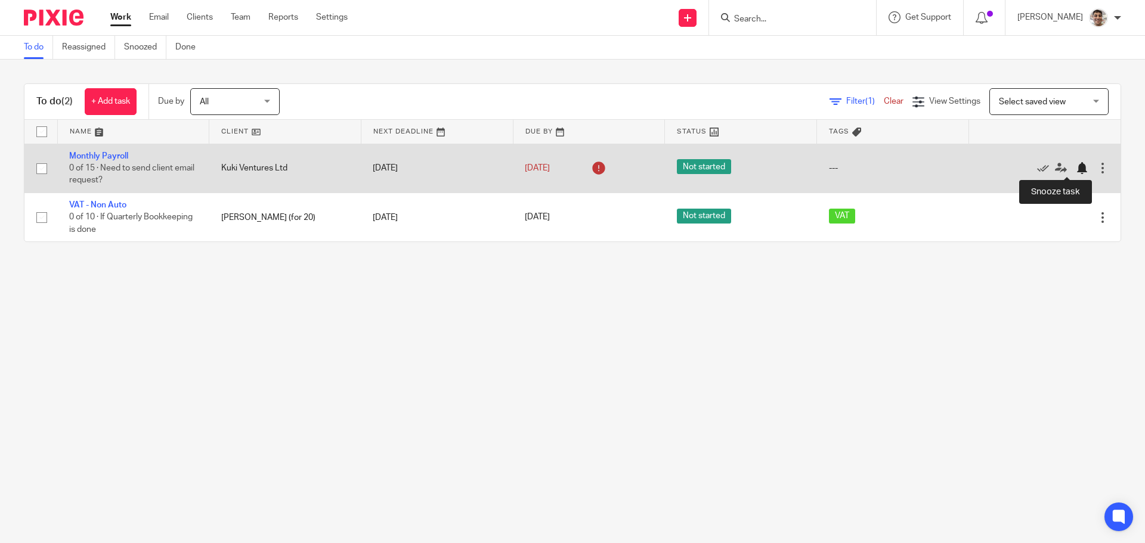
click at [1076, 169] on div at bounding box center [1082, 168] width 12 height 12
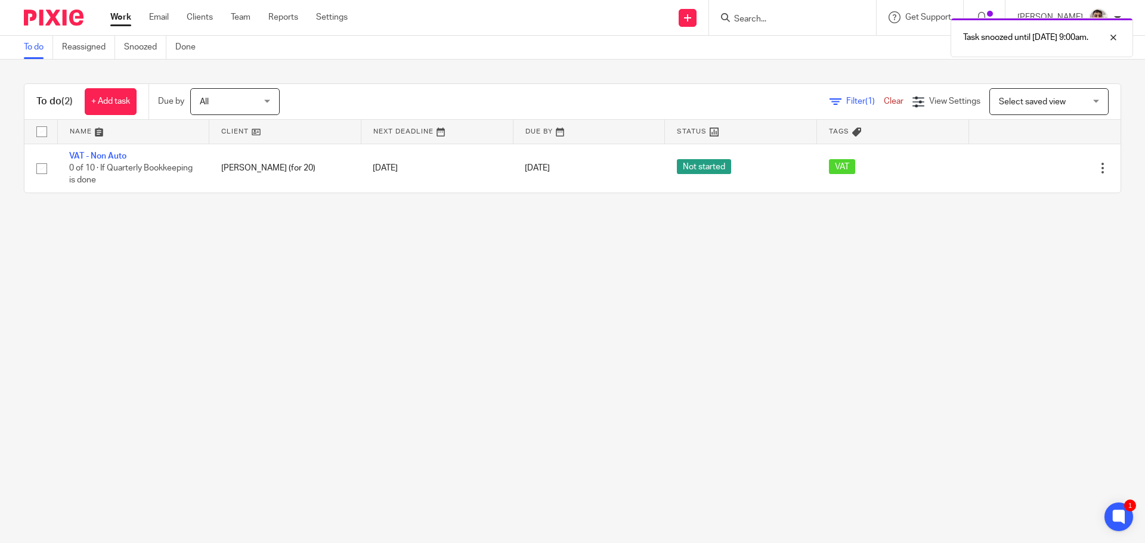
click at [349, 302] on main "To do Reassigned Snoozed Done To do (2) + Add task Due by All All Today Tomorro…" at bounding box center [572, 271] width 1145 height 543
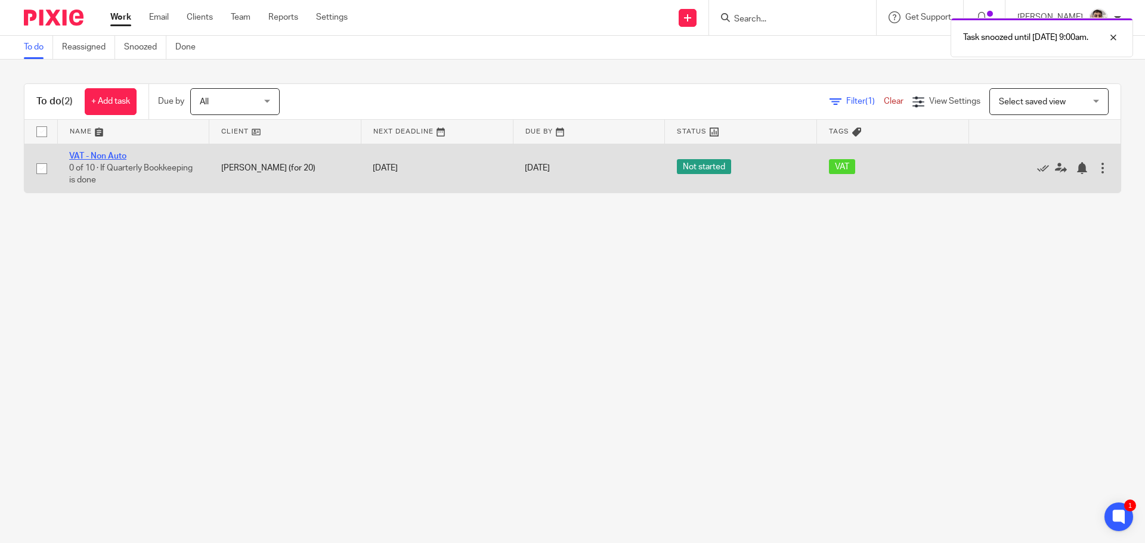
click at [110, 156] on link "VAT - Non Auto" at bounding box center [97, 156] width 57 height 8
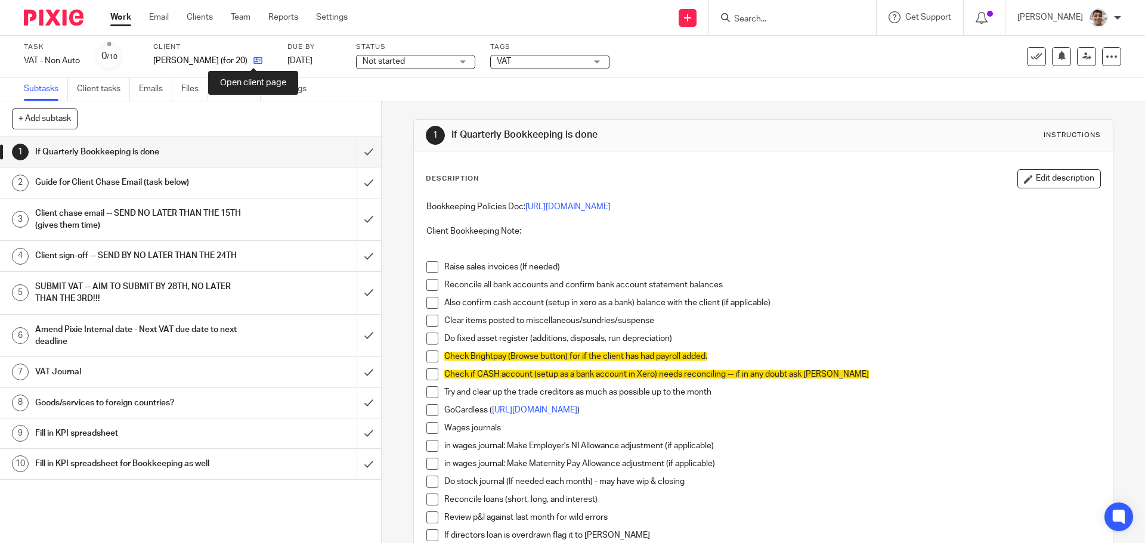
click at [253, 60] on icon at bounding box center [257, 60] width 9 height 9
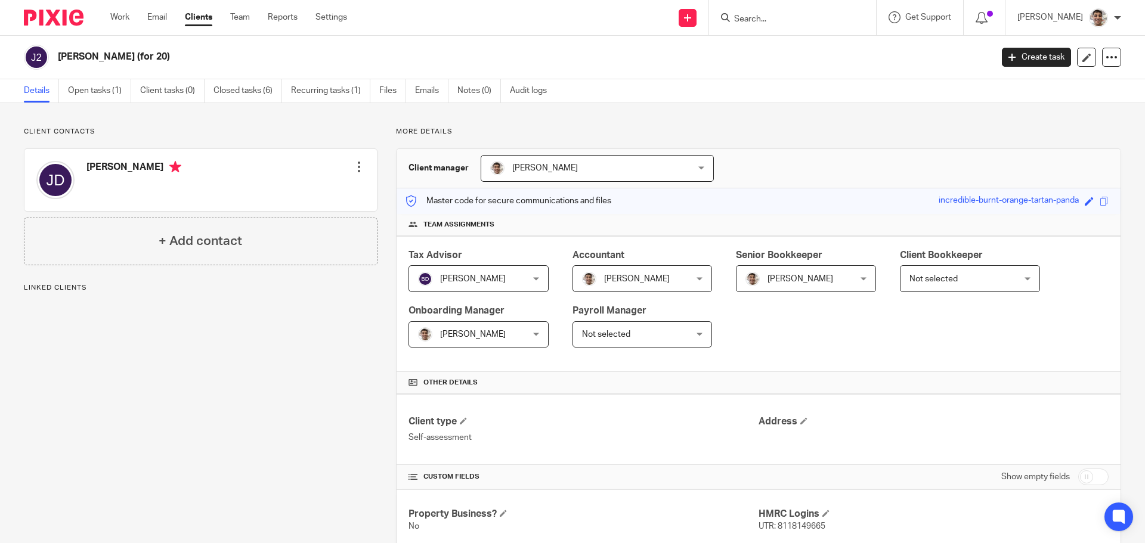
scroll to position [287, 0]
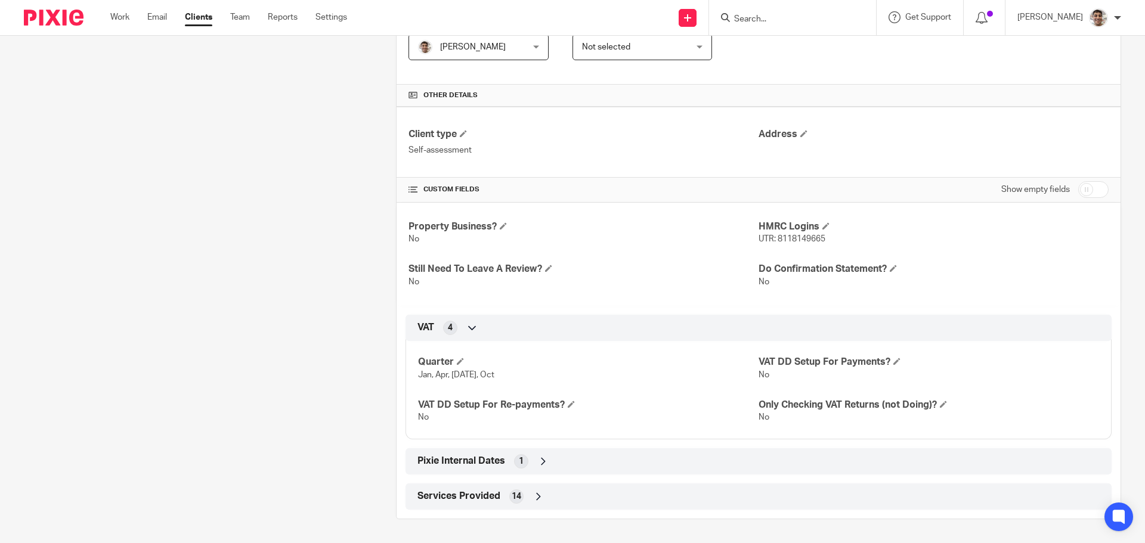
click at [530, 462] on div "Pixie Internal Dates 1" at bounding box center [758, 461] width 688 height 20
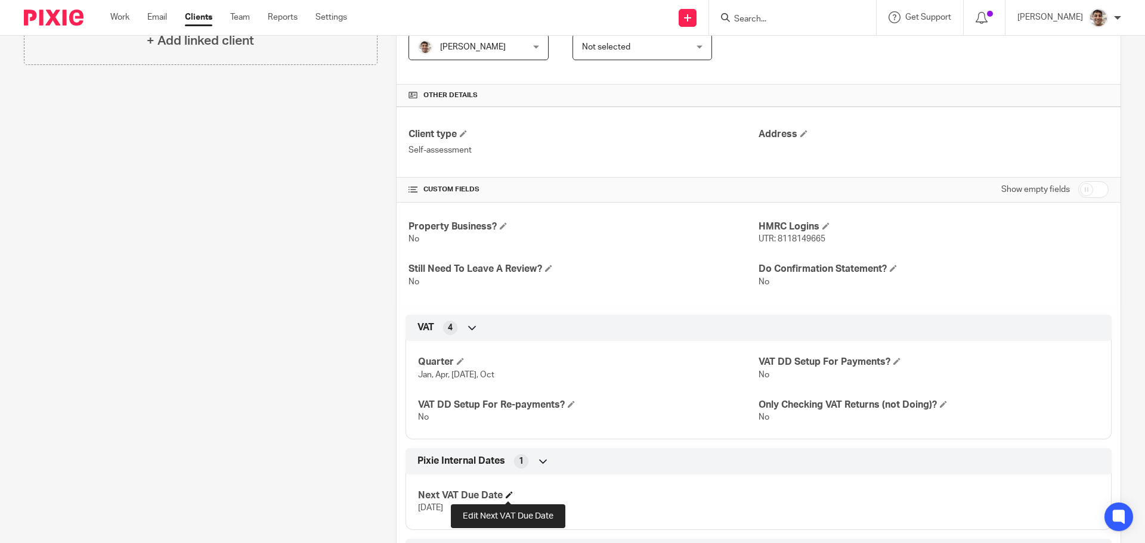
click at [509, 494] on span at bounding box center [509, 494] width 7 height 7
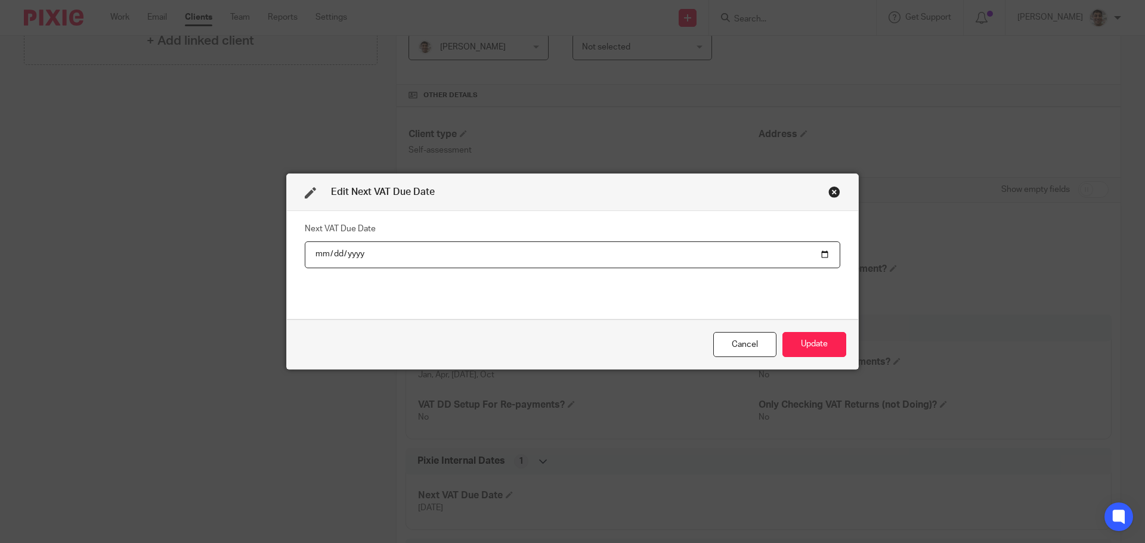
click at [330, 250] on input "2025-06-07" at bounding box center [573, 255] width 536 height 27
type input "2025-09-07"
click at [805, 348] on button "Update" at bounding box center [814, 345] width 64 height 26
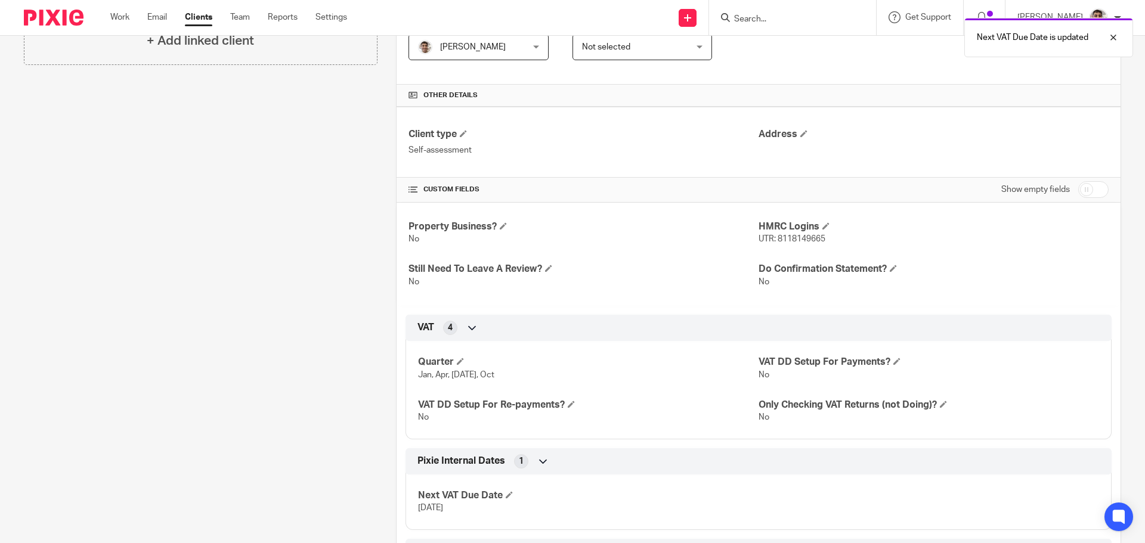
drag, startPoint x: 237, startPoint y: 361, endPoint x: 242, endPoint y: 325, distance: 36.7
click at [237, 361] on div "Client contacts John Demetriou Edit contact Create client from contact Export d…" at bounding box center [191, 207] width 372 height 735
click at [254, 256] on div "Client contacts John Demetriou Edit contact Create client from contact Export d…" at bounding box center [191, 207] width 372 height 735
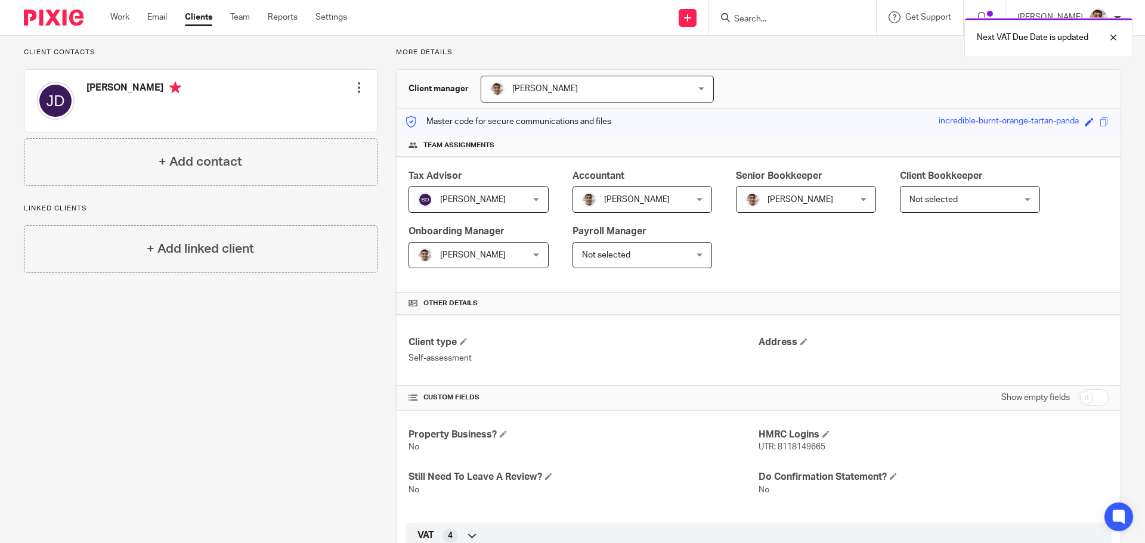
scroll to position [0, 0]
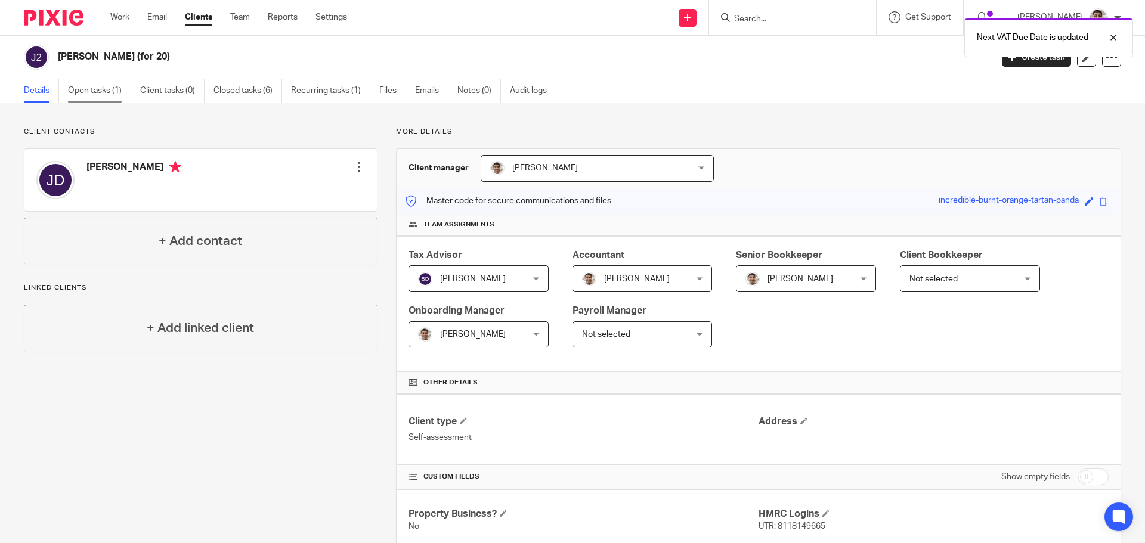
click at [104, 88] on link "Open tasks (1)" at bounding box center [99, 90] width 63 height 23
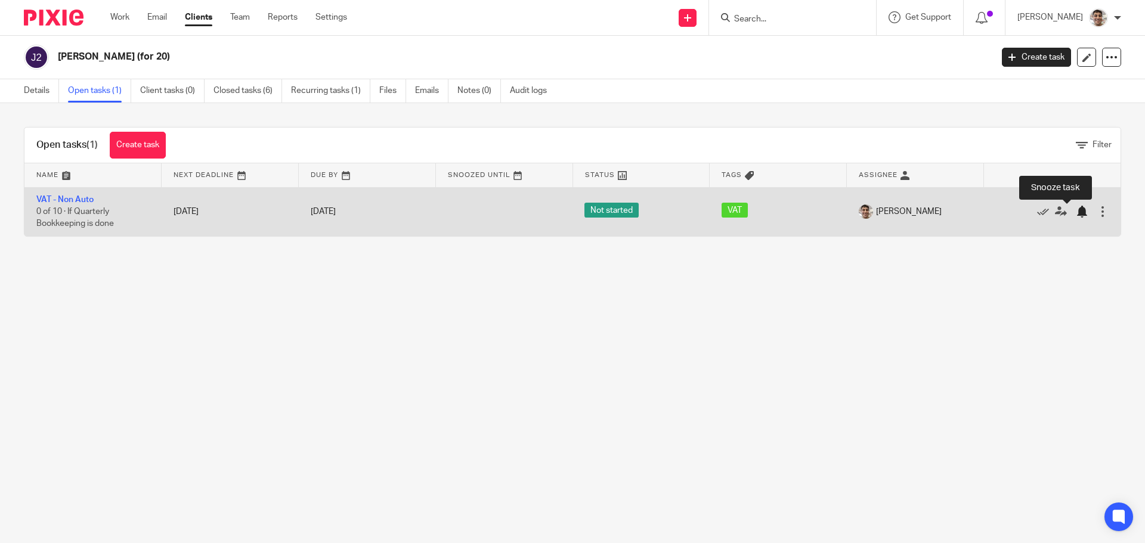
click at [1076, 212] on div at bounding box center [1082, 212] width 12 height 12
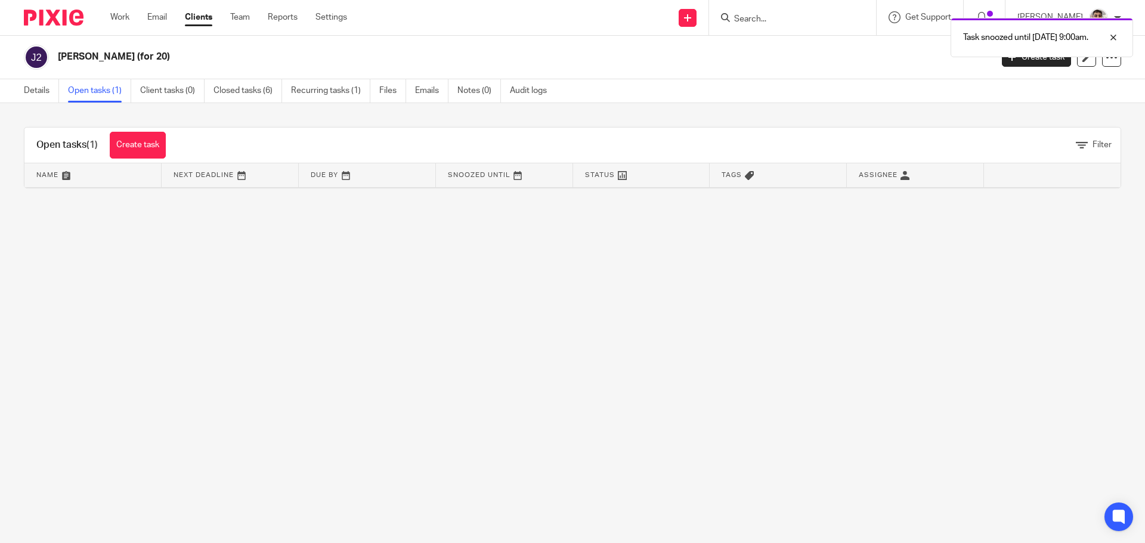
click at [259, 272] on main "[PERSON_NAME] (for 20) Create task Update from Companies House Export data Merg…" at bounding box center [572, 271] width 1145 height 543
click at [448, 294] on main "[PERSON_NAME] (for 20) Create task Update from Companies House Export data Merg…" at bounding box center [572, 271] width 1145 height 543
click at [119, 15] on link "Work" at bounding box center [119, 17] width 19 height 12
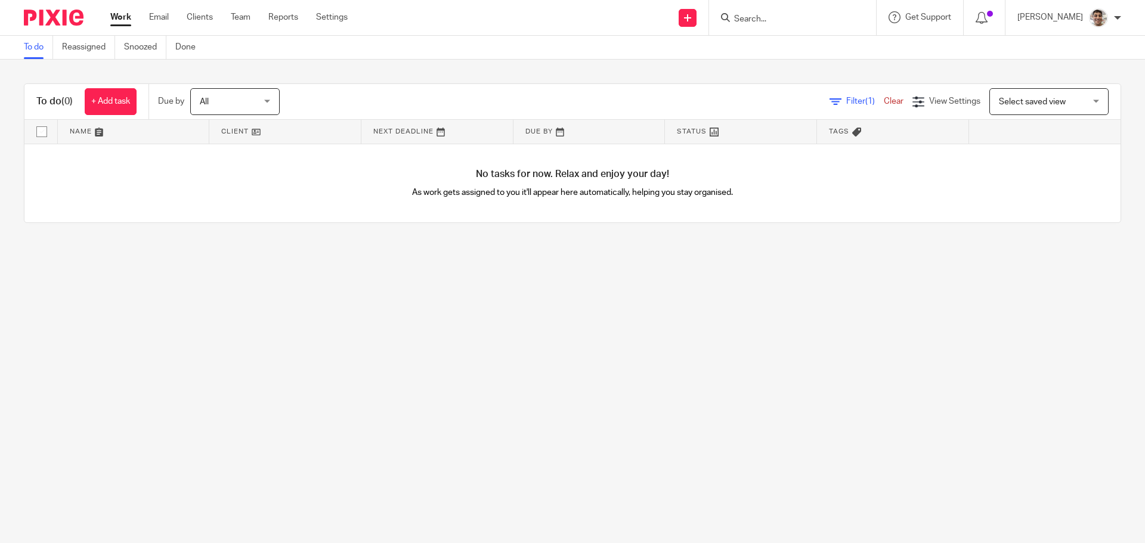
click at [249, 352] on main "To do Reassigned Snoozed Done To do (0) + Add task Due by All All Today Tomorro…" at bounding box center [572, 271] width 1145 height 543
click at [398, 317] on main "To do Reassigned Snoozed Done To do (0) + Add task Due by All All Today Tomorro…" at bounding box center [572, 271] width 1145 height 543
click at [573, 317] on main "To do Reassigned Snoozed Done To do (0) + Add task Due by All All Today Tomorro…" at bounding box center [572, 271] width 1145 height 543
click at [615, 306] on main "To do Reassigned Snoozed Done To do (0) + Add task Due by All All Today Tomorro…" at bounding box center [572, 271] width 1145 height 543
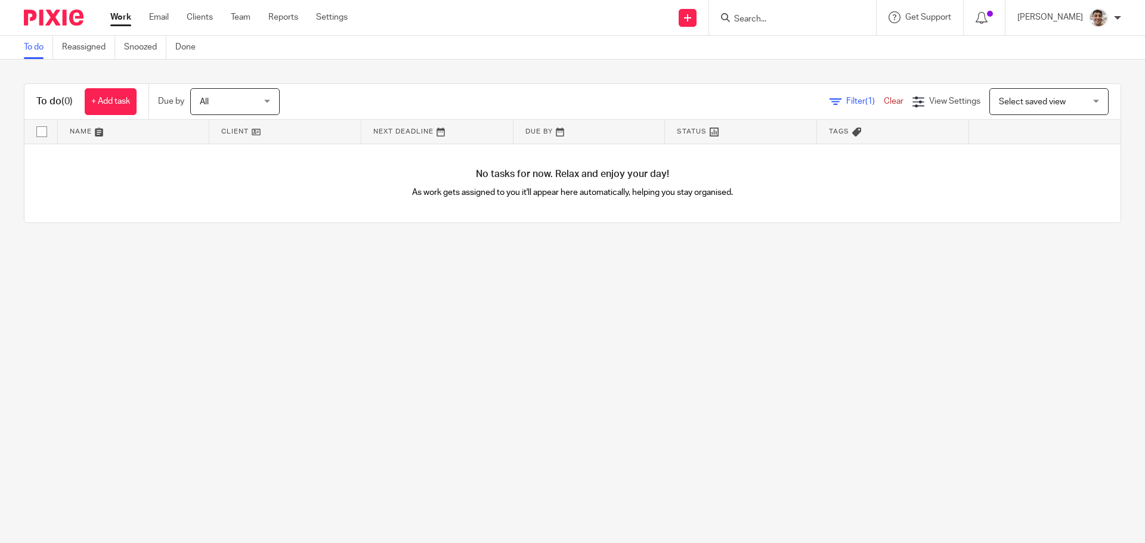
click at [581, 270] on main "To do Reassigned Snoozed Done To do (0) + Add task Due by All All Today Tomorro…" at bounding box center [572, 271] width 1145 height 543
click at [796, 388] on main "To do Reassigned Snoozed Done To do (0) + Add task Due by All All Today Tomorro…" at bounding box center [572, 271] width 1145 height 543
click at [258, 334] on main "To do Reassigned Snoozed Done To do (0) + Add task Due by All All Today Tomorro…" at bounding box center [572, 271] width 1145 height 543
click at [798, 24] on input "Search" at bounding box center [786, 19] width 107 height 11
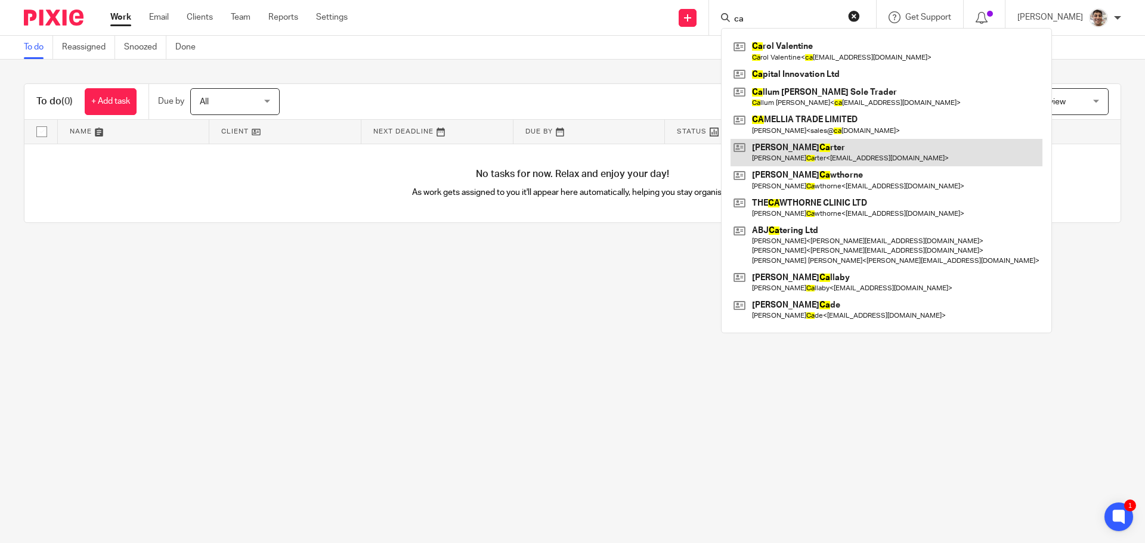
type input "c"
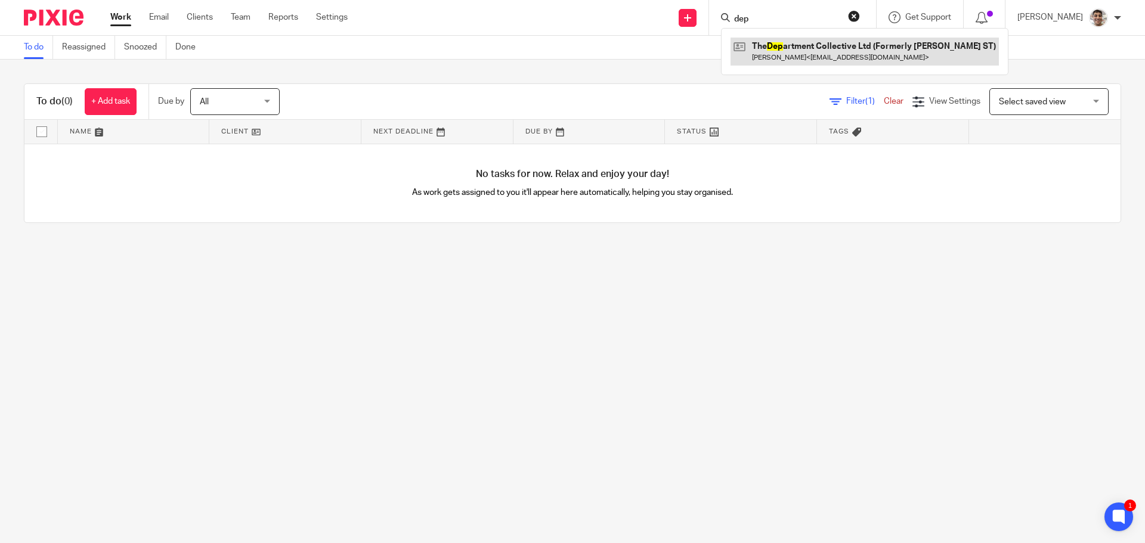
type input "dep"
click at [833, 50] on link at bounding box center [865, 51] width 268 height 27
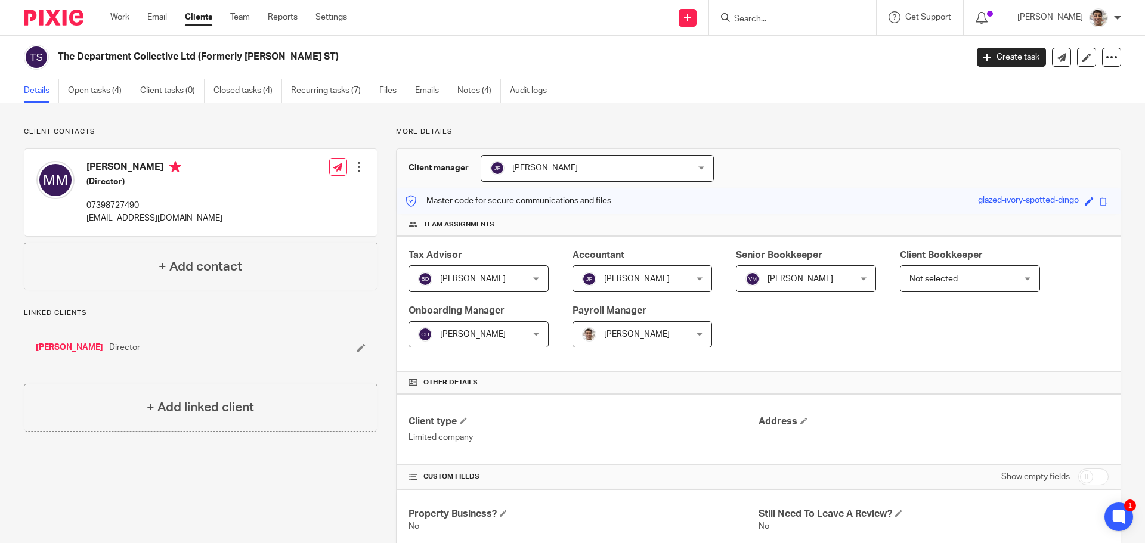
drag, startPoint x: 86, startPoint y: 217, endPoint x: 226, endPoint y: 218, distance: 140.2
click at [222, 218] on div "[PERSON_NAME] (Director) 07398727490 [EMAIL_ADDRESS][DOMAIN_NAME]" at bounding box center [129, 192] width 186 height 75
copy p "[EMAIL_ADDRESS][DOMAIN_NAME]"
click at [250, 315] on p "Linked clients" at bounding box center [201, 313] width 354 height 10
click at [301, 313] on p "Linked clients" at bounding box center [201, 313] width 354 height 10
